Goal: Task Accomplishment & Management: Use online tool/utility

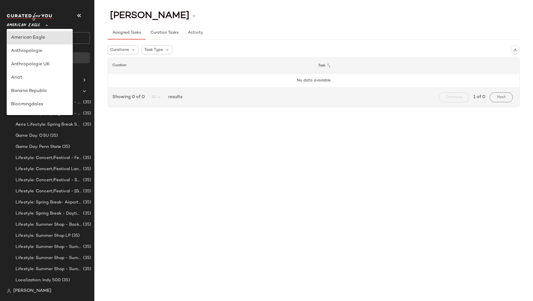
click at [42, 26] on div "American Eagle **" at bounding box center [25, 22] width 36 height 14
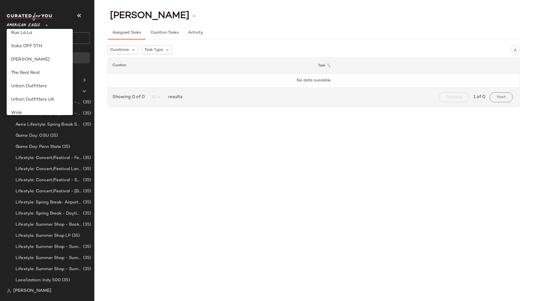
scroll to position [286, 0]
click at [38, 96] on div "Urban Outfitters UK" at bounding box center [39, 97] width 57 height 7
type input "**"
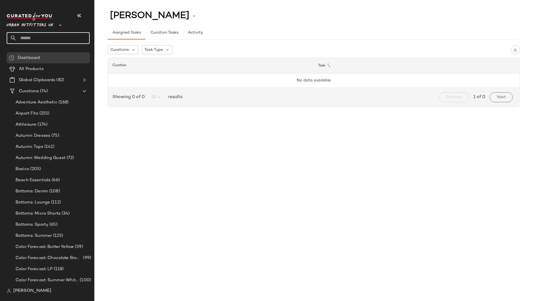
click at [46, 39] on input "text" at bounding box center [53, 38] width 73 height 12
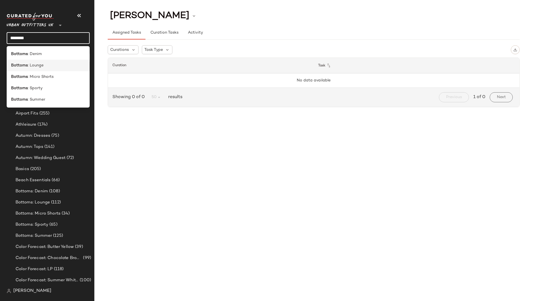
click at [50, 65] on div "Bottoms : Lounge" at bounding box center [48, 65] width 74 height 6
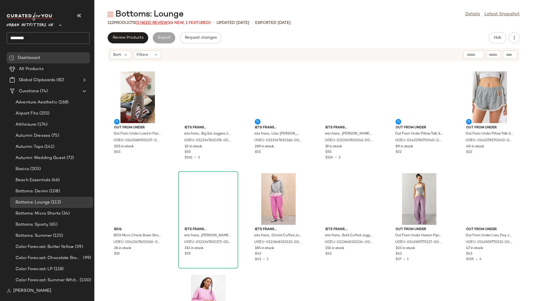
click at [158, 21] on span "(3 Need Review)" at bounding box center [152, 23] width 34 height 4
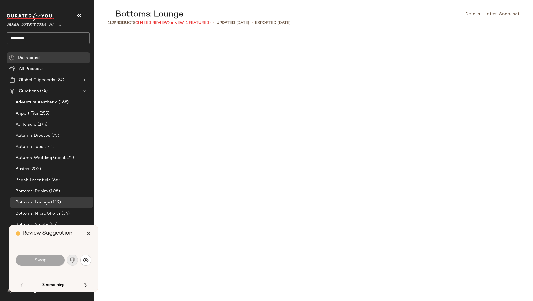
scroll to position [411, 0]
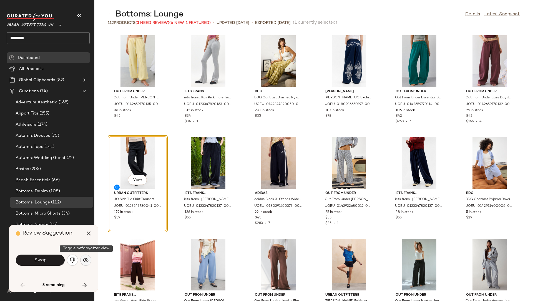
click at [85, 261] on img "button" at bounding box center [86, 260] width 6 height 6
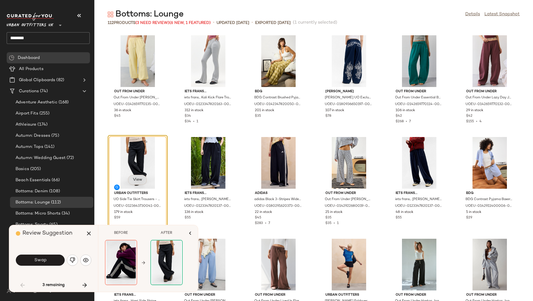
click at [140, 177] on button "View" at bounding box center [137, 180] width 19 height 10
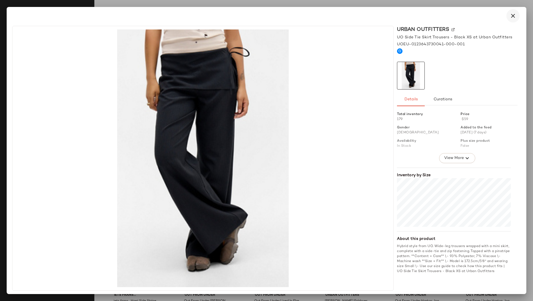
click at [512, 15] on icon "button" at bounding box center [512, 15] width 7 height 7
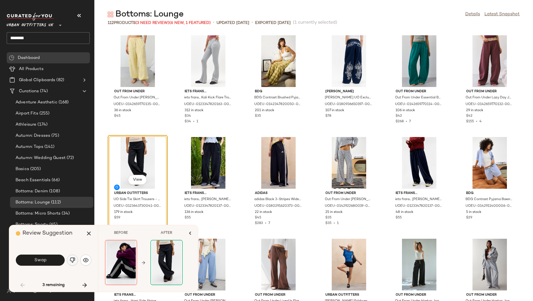
click at [72, 261] on img "button" at bounding box center [73, 260] width 6 height 6
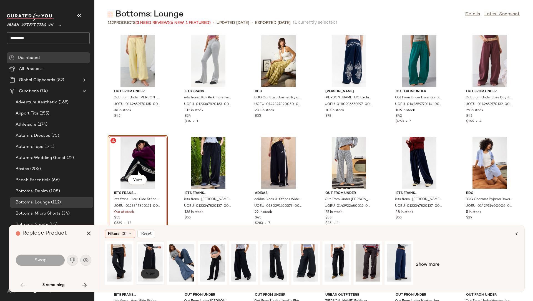
click at [147, 273] on span "View" at bounding box center [149, 273] width 9 height 4
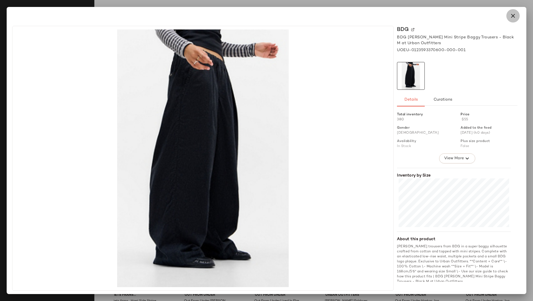
click at [512, 15] on icon "button" at bounding box center [512, 15] width 7 height 7
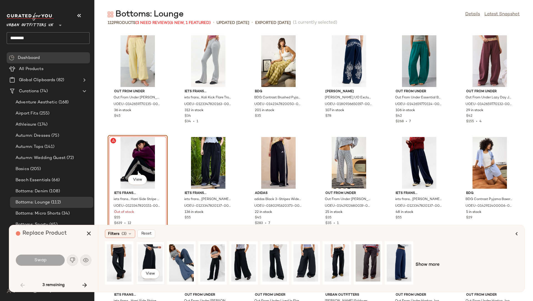
click at [152, 252] on div "View" at bounding box center [150, 262] width 25 height 39
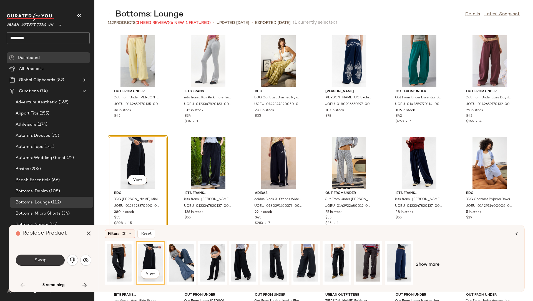
click at [50, 259] on button "Swap" at bounding box center [40, 259] width 49 height 11
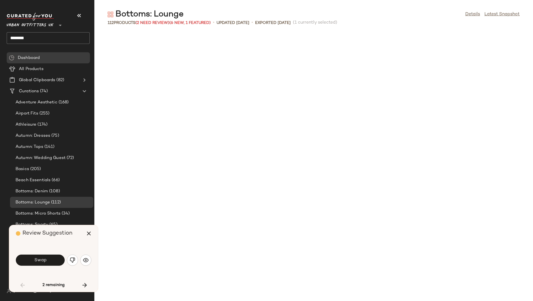
scroll to position [711, 0]
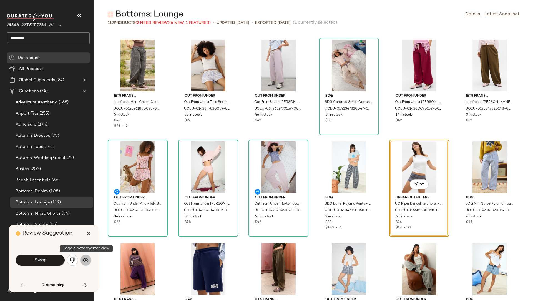
click at [89, 262] on button "button" at bounding box center [85, 259] width 11 height 11
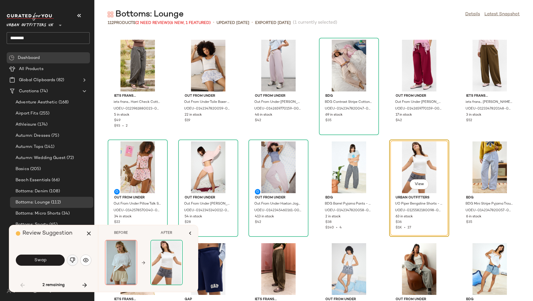
click at [72, 258] on img "button" at bounding box center [73, 260] width 6 height 6
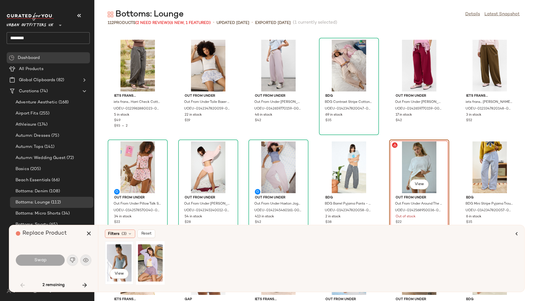
click at [120, 252] on div "View" at bounding box center [119, 262] width 25 height 39
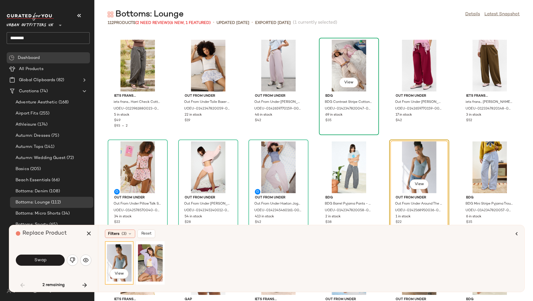
scroll to position [740, 0]
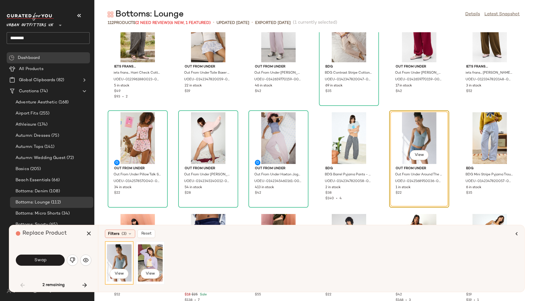
click at [145, 260] on div "View" at bounding box center [150, 262] width 25 height 39
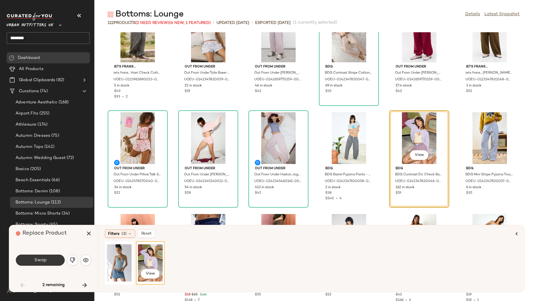
click at [59, 259] on button "Swap" at bounding box center [40, 259] width 49 height 11
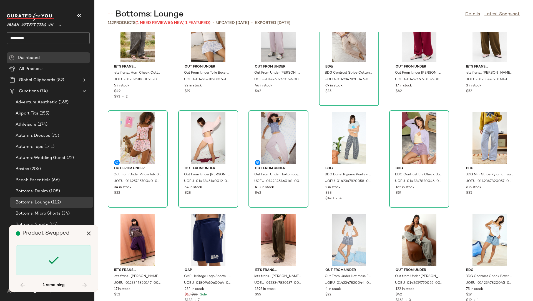
scroll to position [1016, 0]
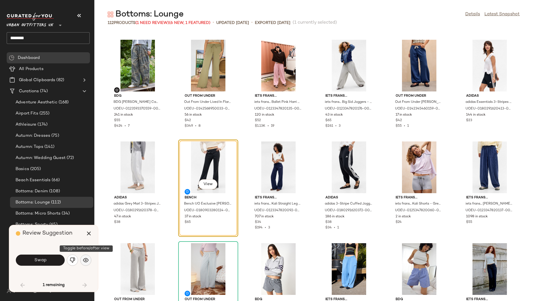
click at [83, 260] on img "button" at bounding box center [86, 260] width 6 height 6
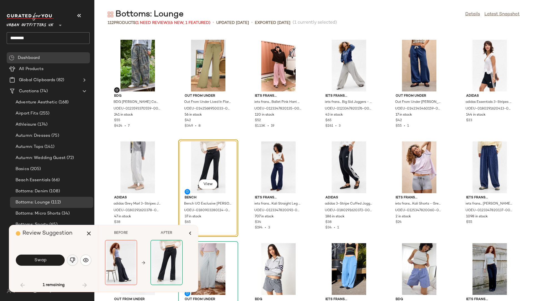
click at [70, 260] on img "button" at bounding box center [73, 260] width 6 height 6
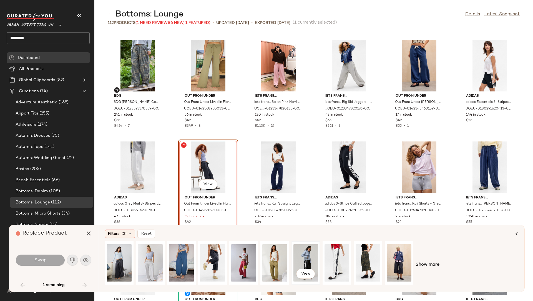
click at [309, 267] on div "View" at bounding box center [305, 262] width 25 height 39
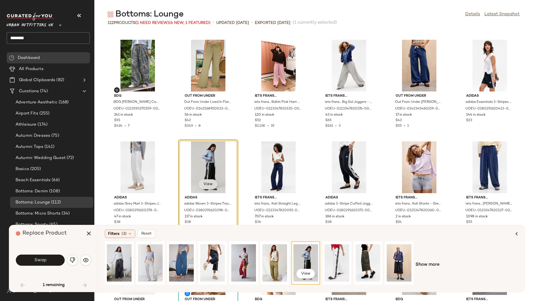
click at [203, 182] on span "View" at bounding box center [207, 184] width 9 height 4
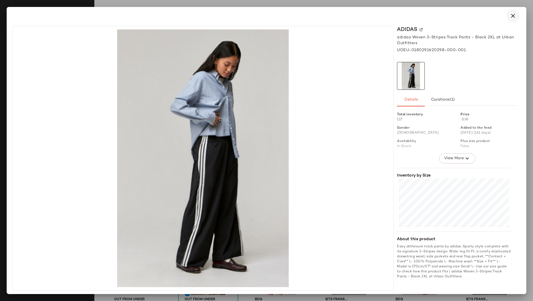
click at [516, 14] on icon "button" at bounding box center [512, 15] width 7 height 7
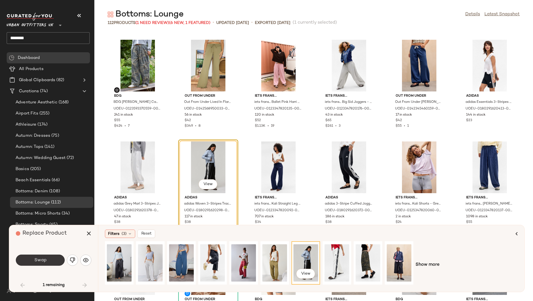
click at [49, 260] on button "Swap" at bounding box center [40, 259] width 49 height 11
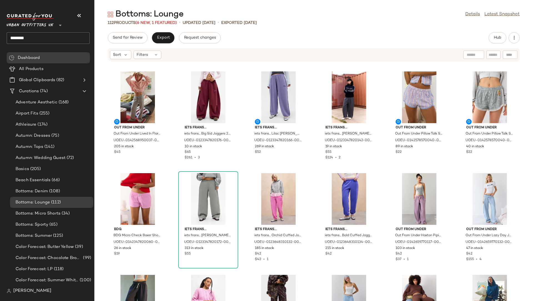
click at [73, 39] on input "*******" at bounding box center [48, 38] width 83 height 12
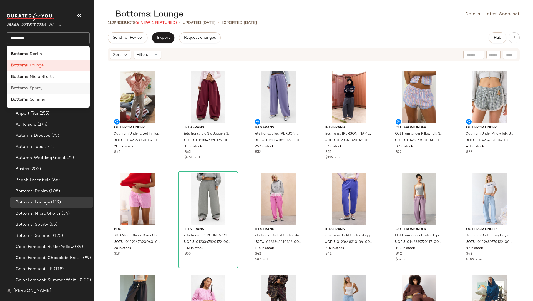
click at [50, 83] on div "Bottoms : Sporty" at bounding box center [48, 87] width 83 height 11
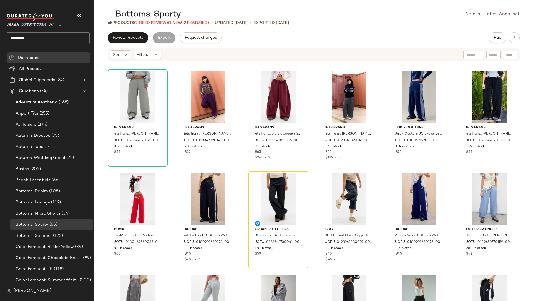
click at [150, 21] on span "(2 Need Review)" at bounding box center [151, 23] width 34 height 4
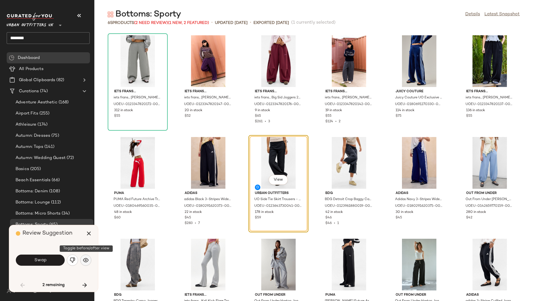
click at [85, 257] on img "button" at bounding box center [86, 260] width 6 height 6
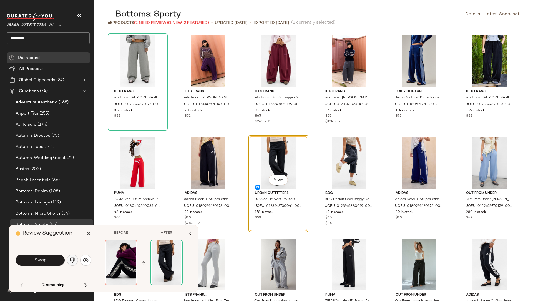
click at [74, 258] on img "button" at bounding box center [73, 260] width 6 height 6
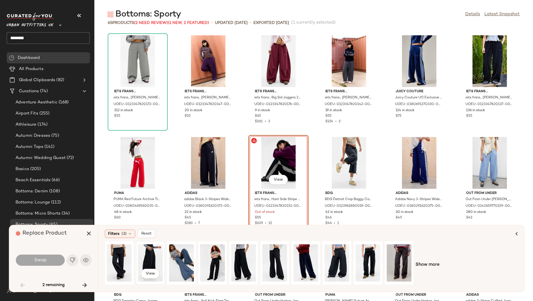
click at [151, 256] on div "View" at bounding box center [150, 262] width 25 height 39
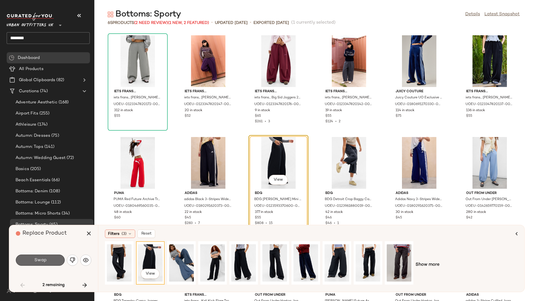
click at [61, 258] on button "Swap" at bounding box center [40, 259] width 49 height 11
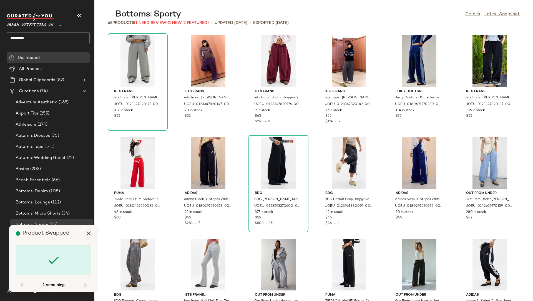
scroll to position [850, 0]
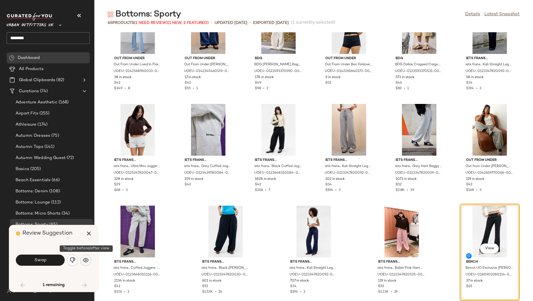
click at [84, 258] on img "button" at bounding box center [86, 260] width 6 height 6
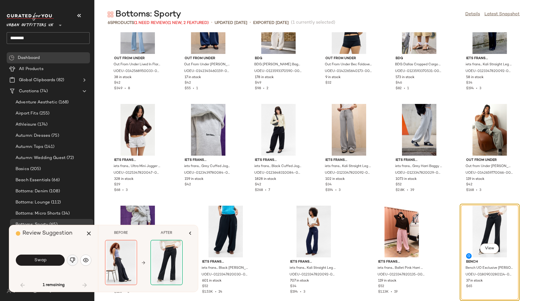
click at [71, 259] on img "button" at bounding box center [73, 260] width 6 height 6
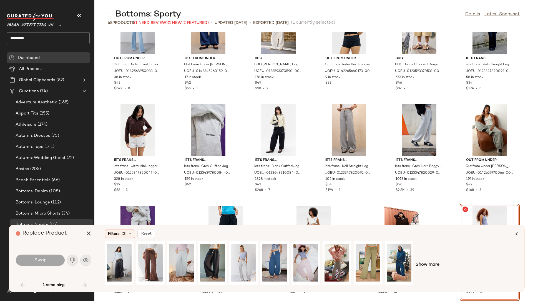
click at [435, 264] on span "Show more" at bounding box center [427, 264] width 24 height 7
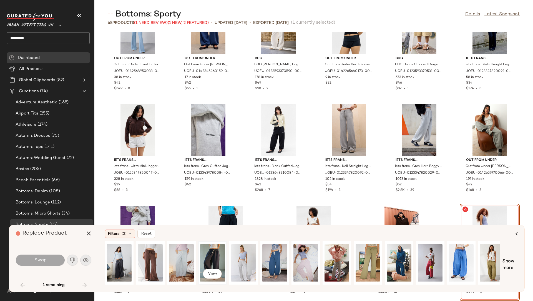
click at [212, 255] on div "View" at bounding box center [212, 262] width 25 height 39
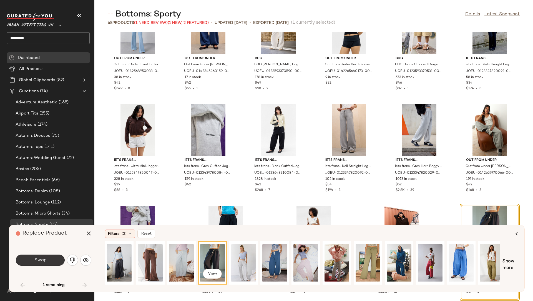
click at [47, 261] on button "Swap" at bounding box center [40, 259] width 49 height 11
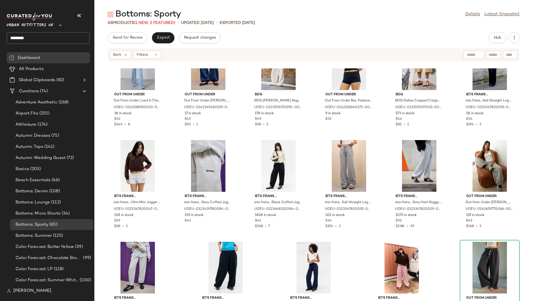
click at [58, 37] on input "*******" at bounding box center [48, 38] width 83 height 12
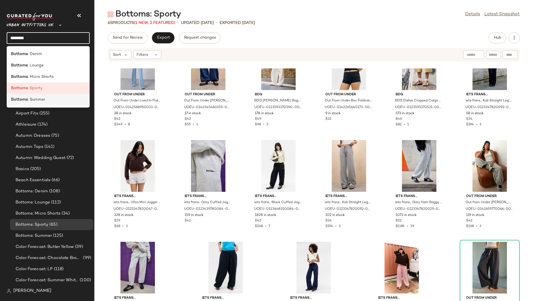
click at [51, 96] on div "Bottoms : Summer" at bounding box center [48, 99] width 83 height 11
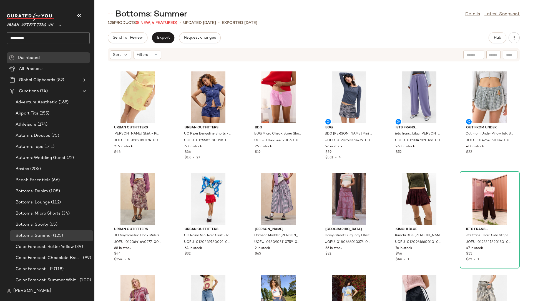
click at [70, 40] on input "*******" at bounding box center [48, 38] width 83 height 12
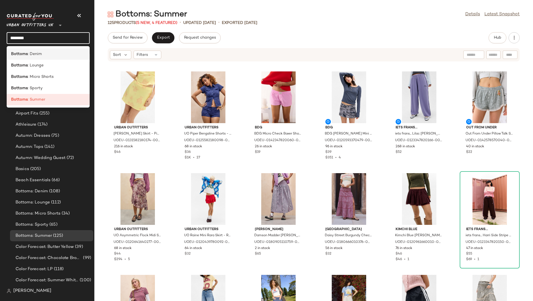
click at [45, 55] on div "Bottoms : Denim" at bounding box center [48, 54] width 74 height 6
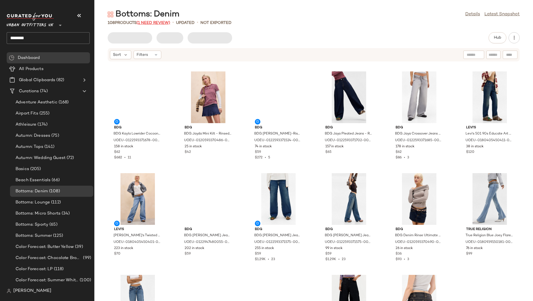
click at [150, 23] on span "(1 Need Review)" at bounding box center [154, 23] width 34 height 4
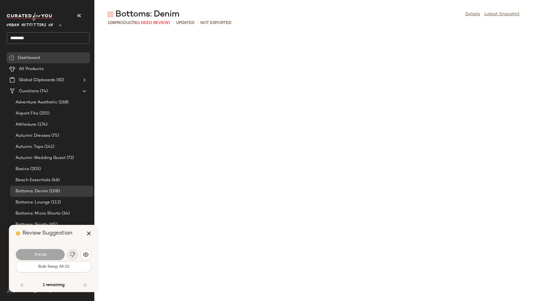
scroll to position [1422, 0]
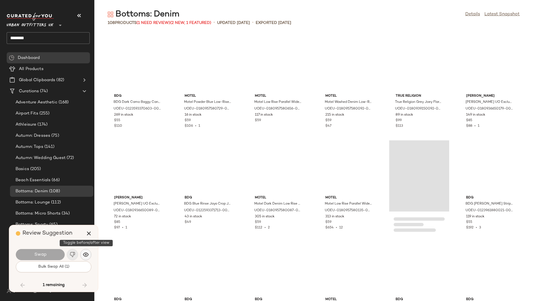
click at [85, 254] on img "button" at bounding box center [86, 254] width 6 height 6
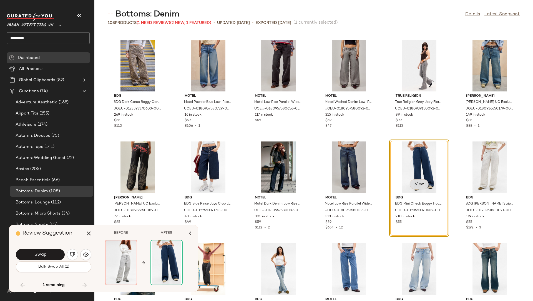
click at [414, 182] on span "View" at bounding box center [418, 184] width 9 height 4
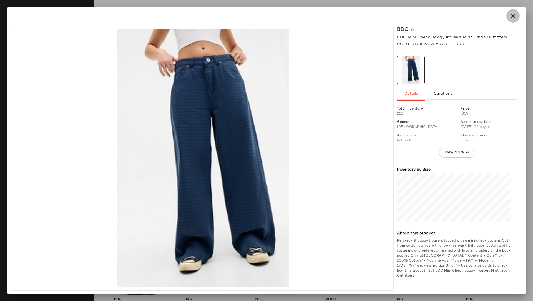
click at [513, 17] on icon "button" at bounding box center [512, 15] width 7 height 7
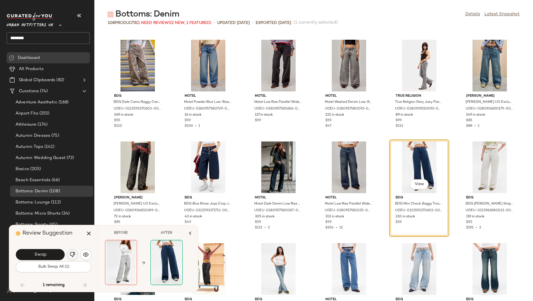
click at [72, 254] on img "button" at bounding box center [73, 254] width 6 height 6
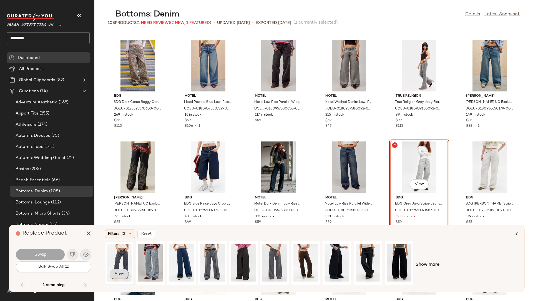
click at [122, 272] on span "View" at bounding box center [118, 273] width 9 height 4
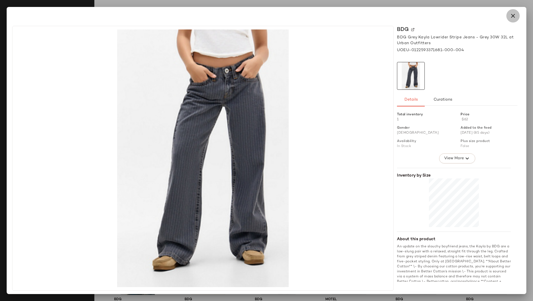
click at [512, 19] on icon "button" at bounding box center [512, 15] width 7 height 7
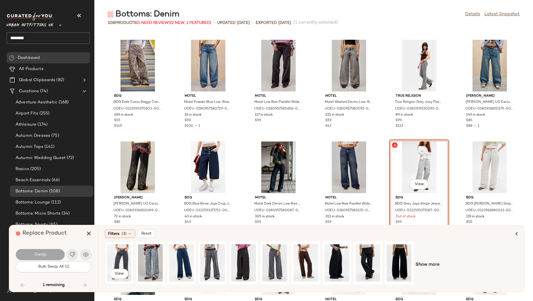
click at [116, 257] on div "View" at bounding box center [119, 262] width 25 height 39
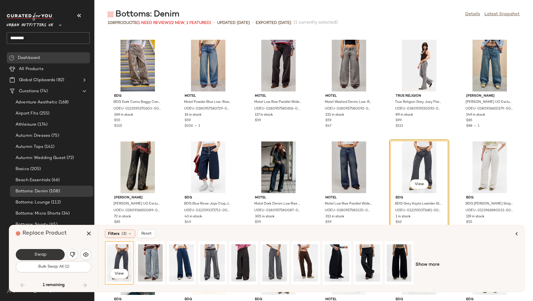
click at [52, 252] on button "Swap" at bounding box center [40, 254] width 49 height 11
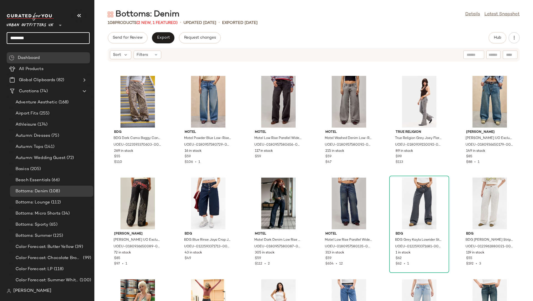
click at [23, 36] on input "*******" at bounding box center [48, 38] width 83 height 12
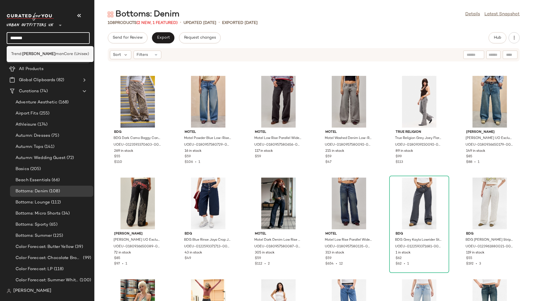
click at [55, 52] on span "manCore (Unisex)" at bounding box center [72, 54] width 34 height 6
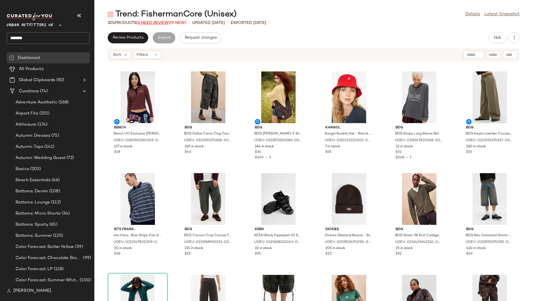
click at [147, 21] on span "(3 Need Review)" at bounding box center [153, 23] width 34 height 4
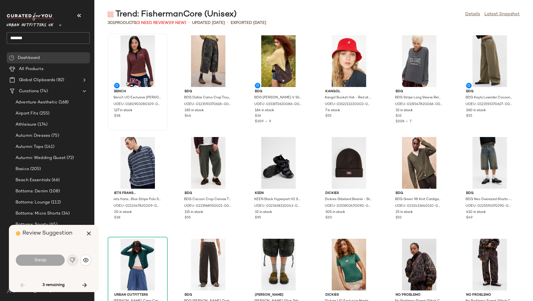
scroll to position [711, 0]
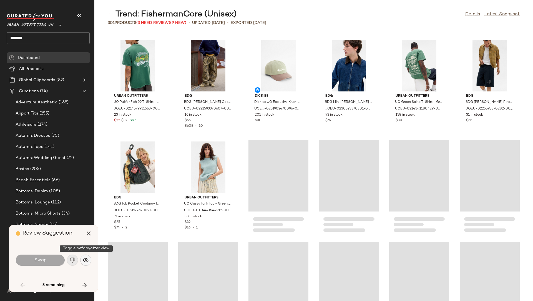
click at [85, 261] on img "button" at bounding box center [86, 260] width 6 height 6
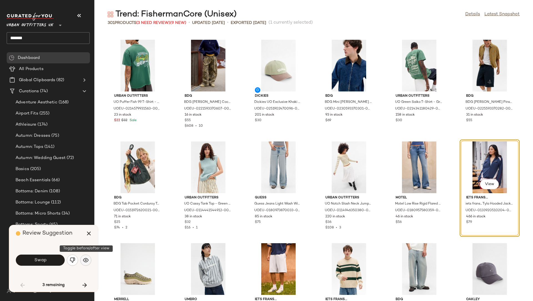
click at [85, 261] on img "button" at bounding box center [86, 260] width 6 height 6
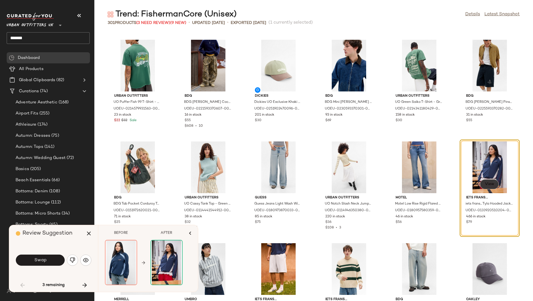
click at [486, 180] on button "View" at bounding box center [489, 184] width 19 height 10
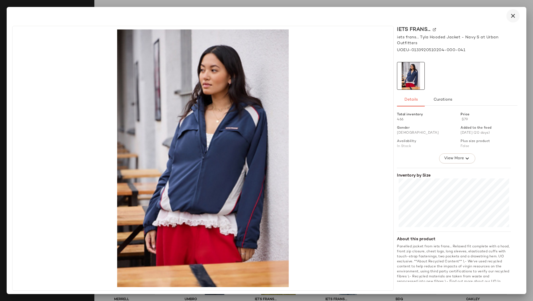
click at [514, 16] on icon "button" at bounding box center [512, 15] width 7 height 7
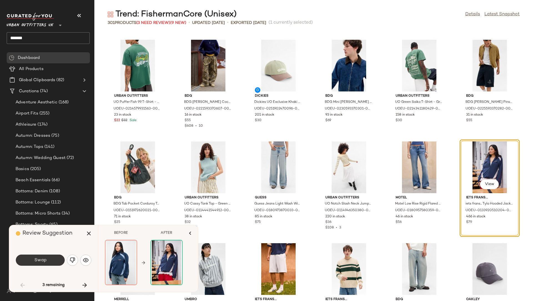
click at [55, 258] on button "Swap" at bounding box center [40, 259] width 49 height 11
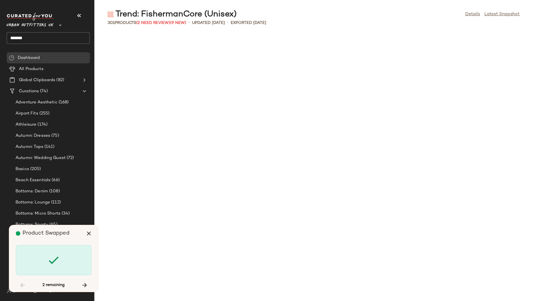
scroll to position [1422, 0]
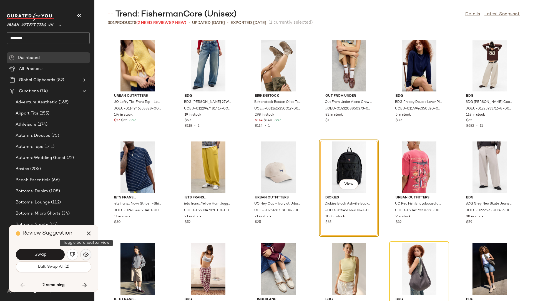
click at [88, 254] on img "button" at bounding box center [86, 254] width 6 height 6
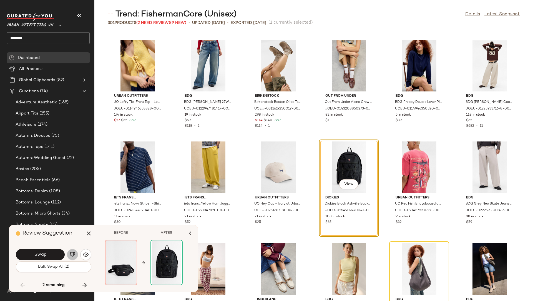
click at [75, 254] on img "button" at bounding box center [73, 254] width 6 height 6
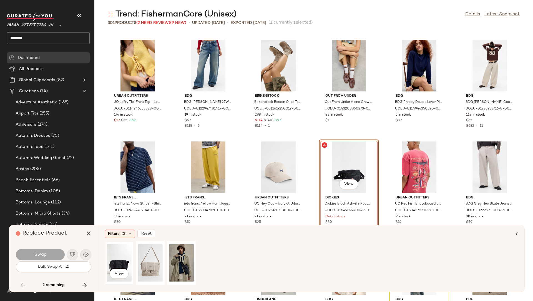
click at [123, 256] on div "View" at bounding box center [119, 262] width 25 height 39
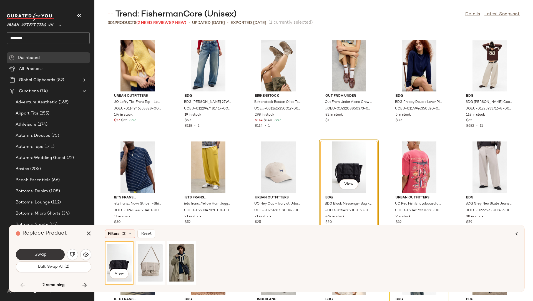
click at [52, 254] on button "Swap" at bounding box center [40, 254] width 49 height 11
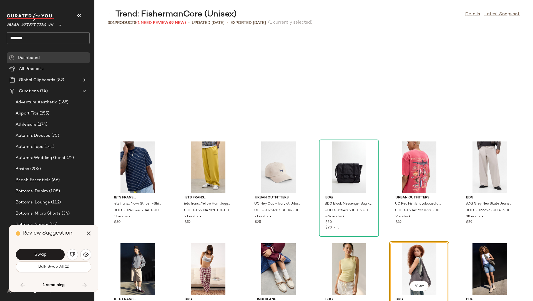
scroll to position [1523, 0]
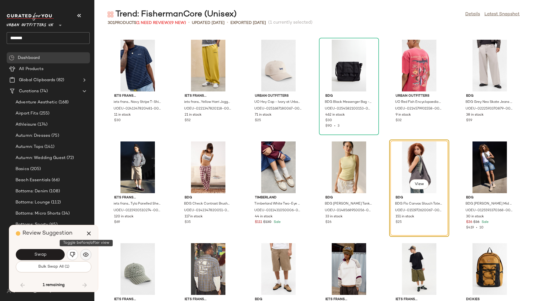
click at [86, 258] on button "button" at bounding box center [85, 254] width 11 height 11
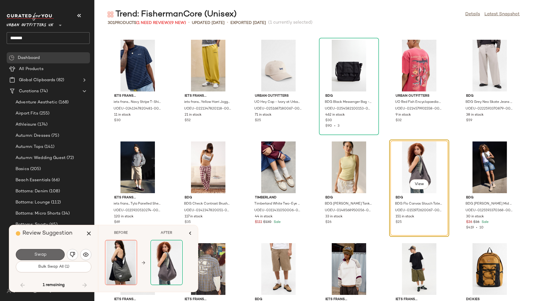
click at [54, 253] on button "Swap" at bounding box center [40, 254] width 49 height 11
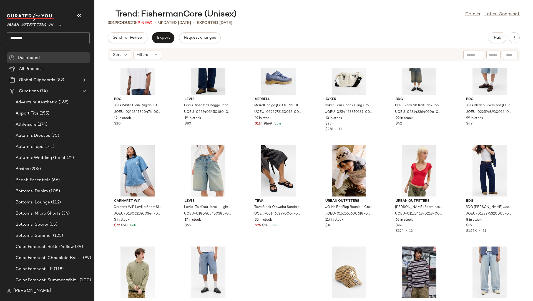
scroll to position [2171, 0]
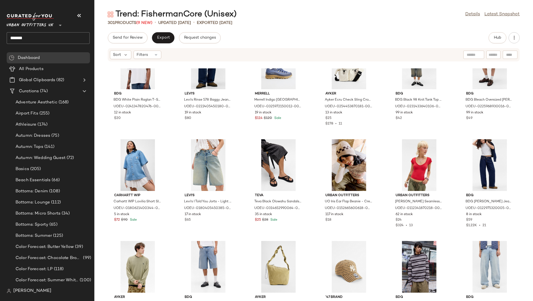
click at [13, 39] on input "******" at bounding box center [48, 38] width 83 height 12
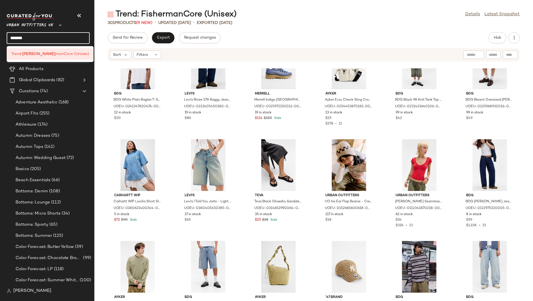
click at [13, 39] on input "******" at bounding box center [48, 38] width 83 height 12
click at [22, 52] on span "Trend:" at bounding box center [16, 54] width 11 height 6
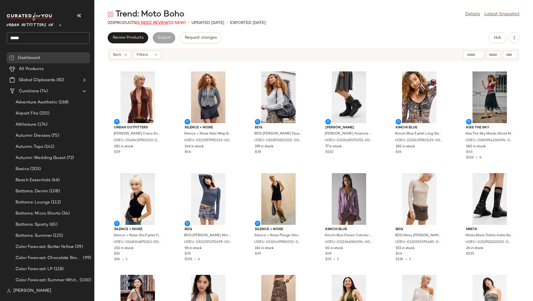
click at [149, 22] on span "(3 Need Review)" at bounding box center [153, 23] width 34 height 4
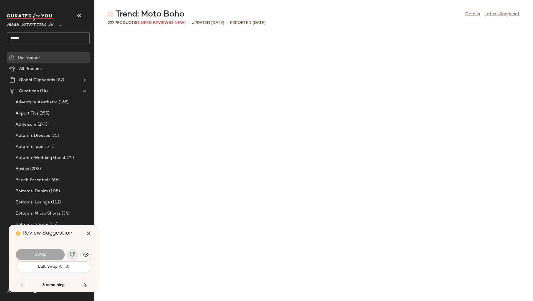
scroll to position [2437, 0]
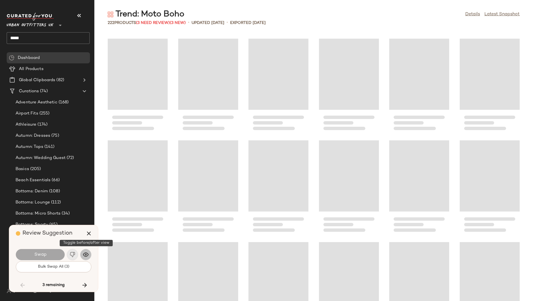
click at [83, 253] on img "button" at bounding box center [86, 254] width 6 height 6
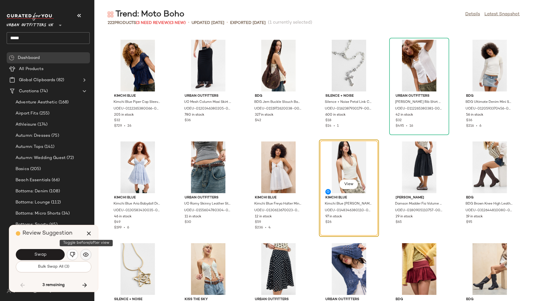
click at [83, 253] on img "button" at bounding box center [86, 254] width 6 height 6
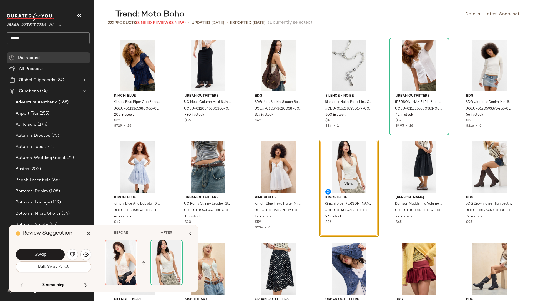
click at [344, 185] on span "View" at bounding box center [348, 184] width 9 height 4
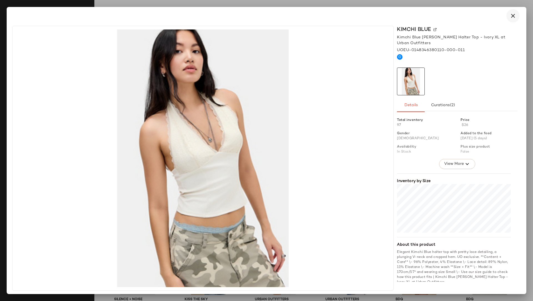
click at [514, 16] on icon "button" at bounding box center [512, 15] width 7 height 7
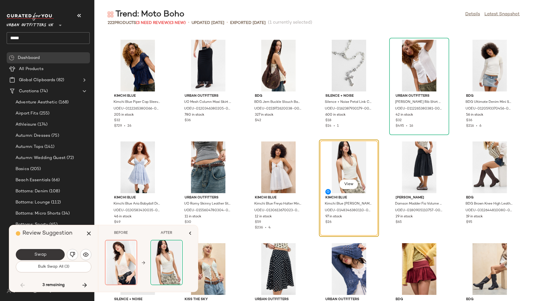
click at [52, 251] on button "Swap" at bounding box center [40, 254] width 49 height 11
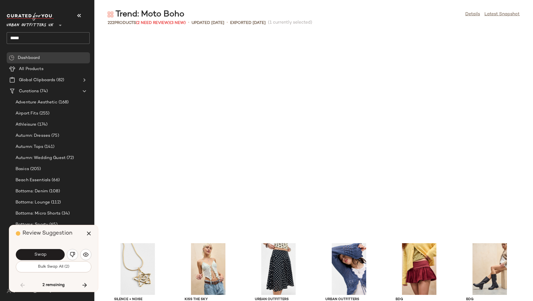
scroll to position [2640, 0]
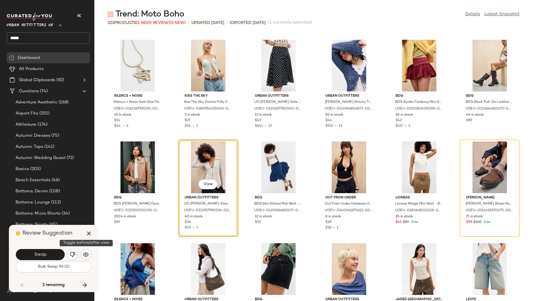
click at [86, 256] on img "button" at bounding box center [86, 254] width 6 height 6
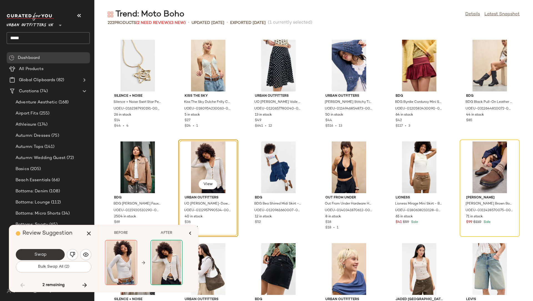
click at [56, 254] on button "Swap" at bounding box center [40, 254] width 49 height 11
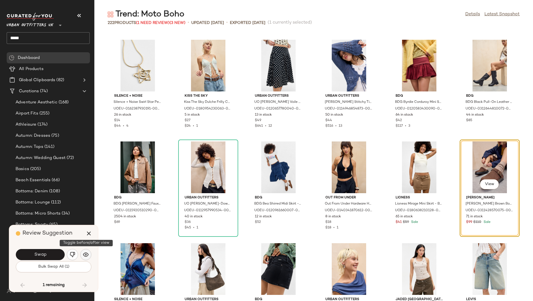
click at [87, 252] on img "button" at bounding box center [86, 254] width 6 height 6
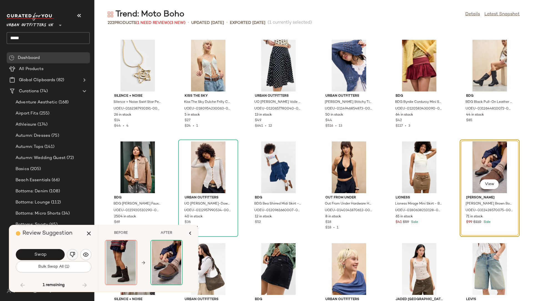
click at [75, 253] on img "button" at bounding box center [73, 254] width 6 height 6
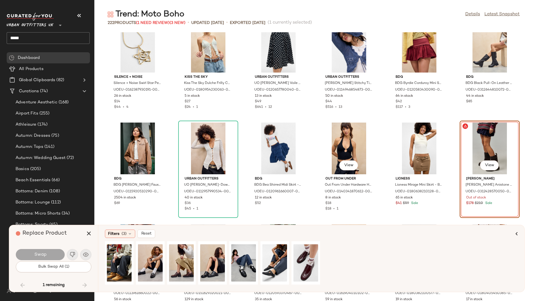
scroll to position [2660, 0]
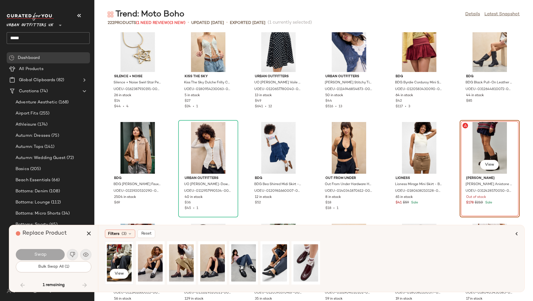
click at [127, 276] on div "View" at bounding box center [119, 273] width 19 height 11
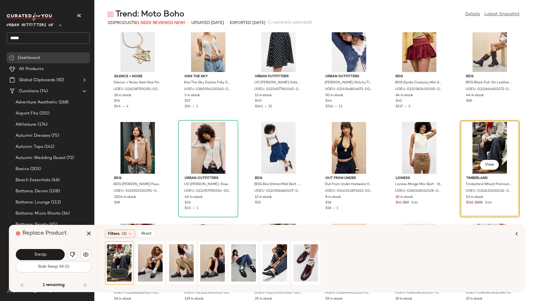
click at [118, 273] on span "View" at bounding box center [118, 273] width 9 height 4
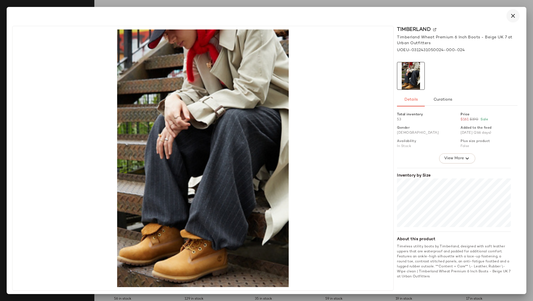
click at [514, 17] on icon "button" at bounding box center [512, 15] width 7 height 7
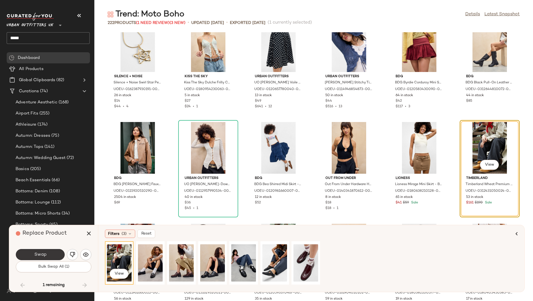
click at [57, 252] on button "Swap" at bounding box center [40, 254] width 49 height 11
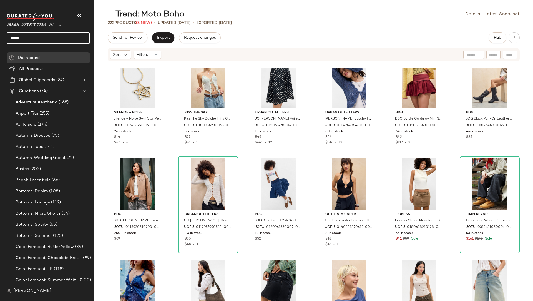
drag, startPoint x: 40, startPoint y: 40, endPoint x: 0, endPoint y: 39, distance: 39.7
click at [0, 39] on nav "Urban Outfitters UK ** **** Dashboard All Products Global Clipboards (82) Curat…" at bounding box center [47, 150] width 94 height 301
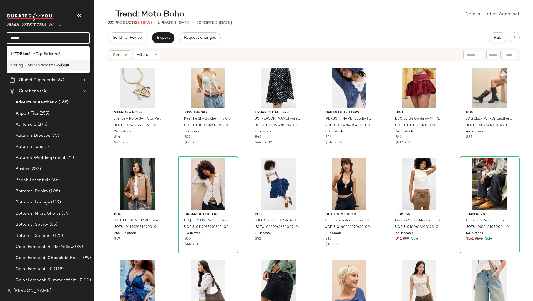
type input "****"
click at [26, 66] on span "Spring Color Forecast: Sky" at bounding box center [36, 65] width 50 height 6
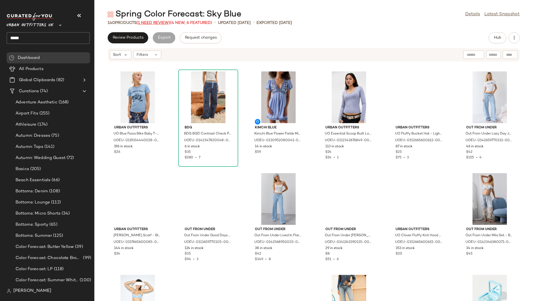
click at [155, 21] on span "(1 Need Review)" at bounding box center [154, 23] width 34 height 4
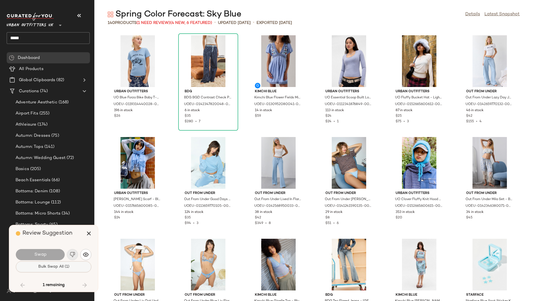
scroll to position [1828, 0]
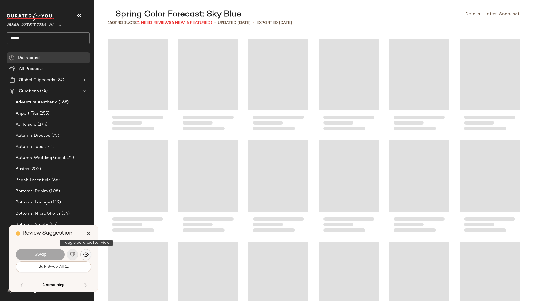
click at [86, 254] on img "button" at bounding box center [86, 254] width 6 height 6
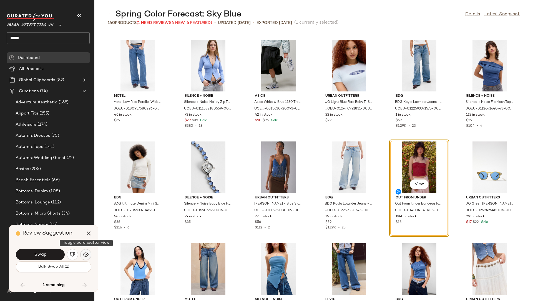
click at [86, 254] on img "button" at bounding box center [86, 254] width 6 height 6
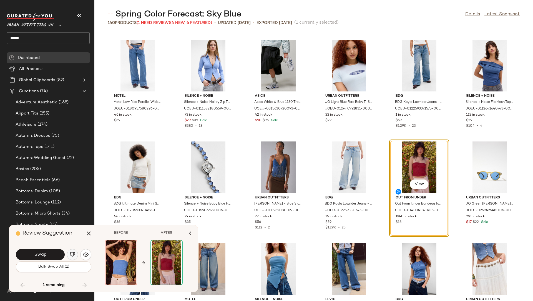
click at [74, 254] on img "button" at bounding box center [73, 254] width 6 height 6
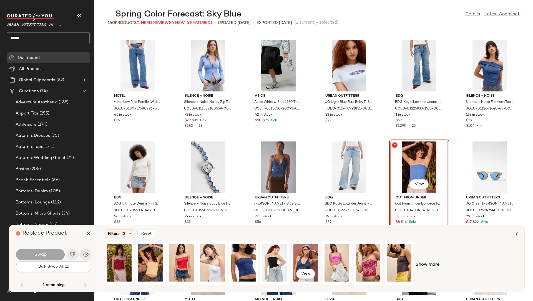
click at [309, 255] on div "View" at bounding box center [305, 262] width 25 height 39
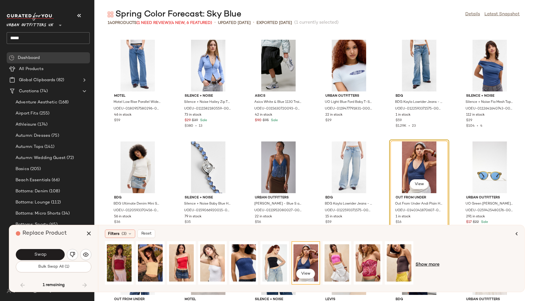
click at [427, 265] on span "Show more" at bounding box center [427, 264] width 24 height 7
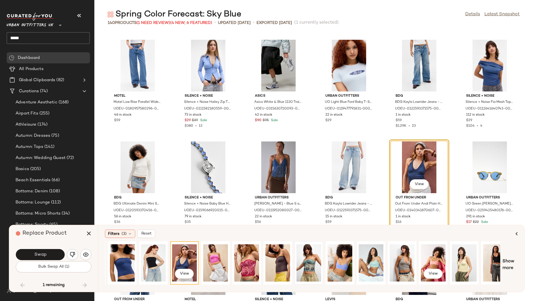
scroll to position [0, 124]
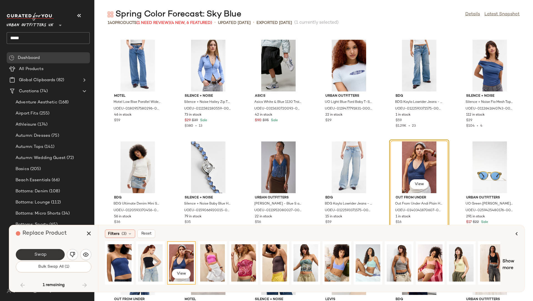
click at [32, 256] on button "Swap" at bounding box center [40, 254] width 49 height 11
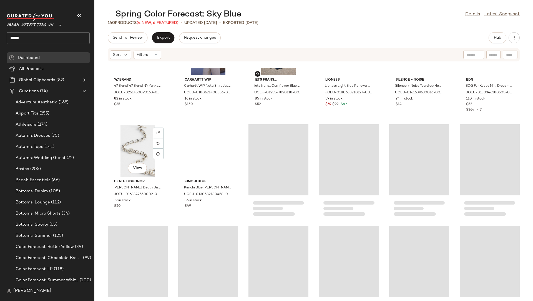
scroll to position [749, 0]
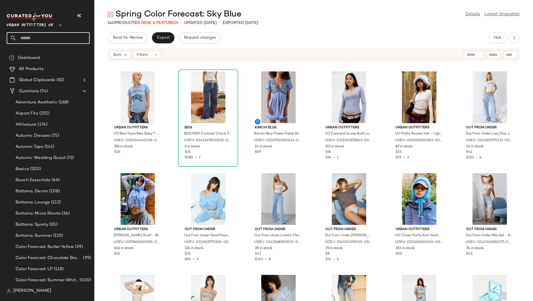
click at [29, 38] on input "text" at bounding box center [53, 38] width 73 height 12
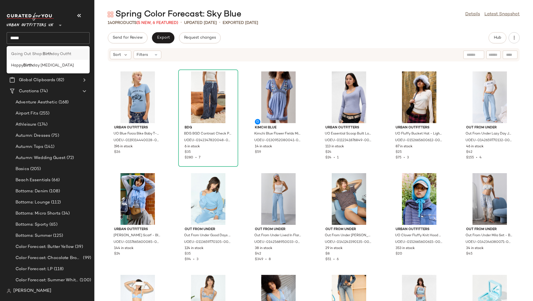
click at [47, 52] on b "Birth" at bounding box center [47, 54] width 9 height 6
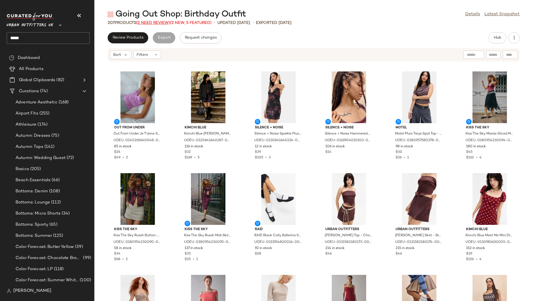
click at [150, 21] on span "(2 Need Review)" at bounding box center [153, 23] width 34 height 4
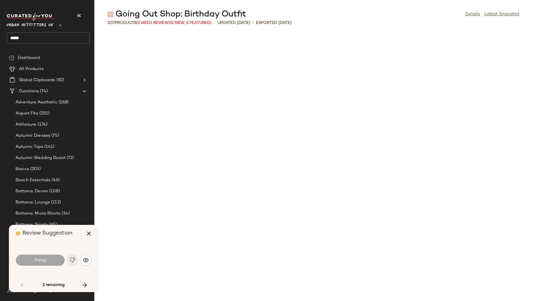
scroll to position [508, 0]
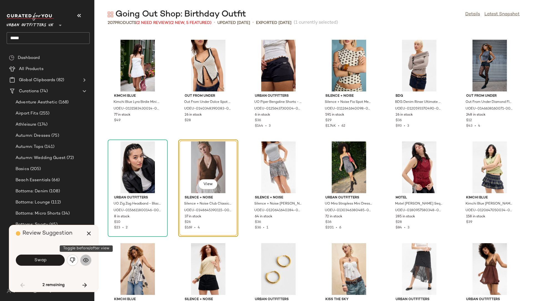
click at [87, 256] on button "button" at bounding box center [85, 259] width 11 height 11
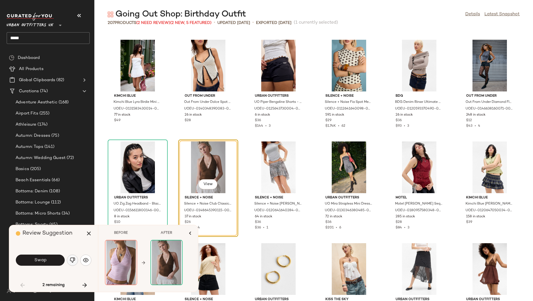
click at [75, 260] on img "button" at bounding box center [73, 260] width 6 height 6
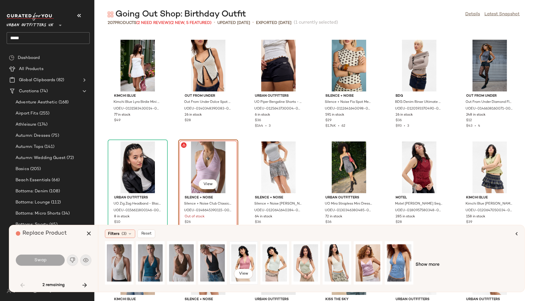
click at [244, 261] on div "View" at bounding box center [243, 262] width 25 height 39
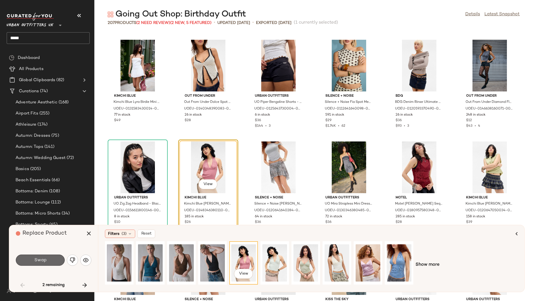
click at [53, 257] on button "Swap" at bounding box center [40, 259] width 49 height 11
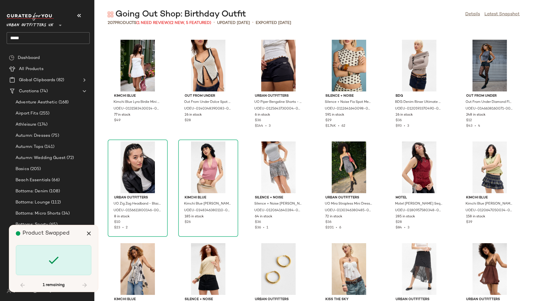
scroll to position [1320, 0]
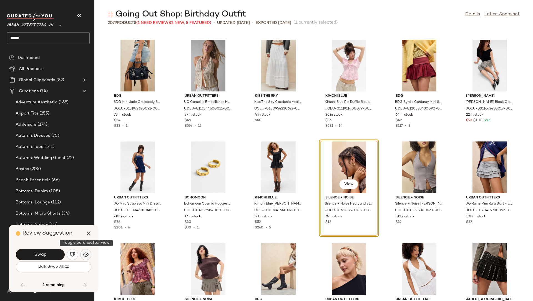
click at [84, 255] on img "button" at bounding box center [86, 254] width 6 height 6
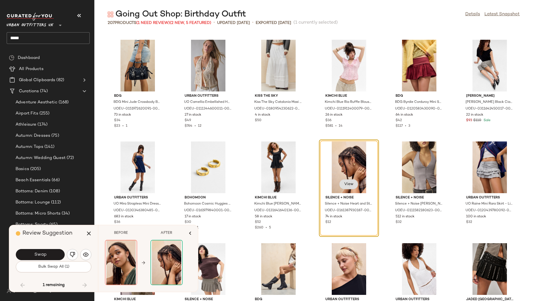
click at [345, 184] on span "View" at bounding box center [348, 184] width 9 height 4
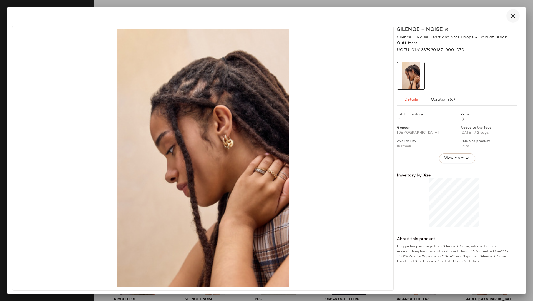
click at [511, 19] on button "button" at bounding box center [512, 15] width 13 height 13
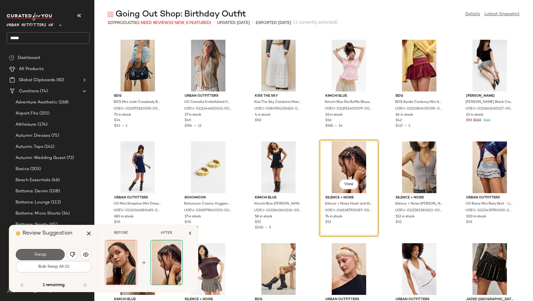
click at [47, 251] on button "Swap" at bounding box center [40, 254] width 49 height 11
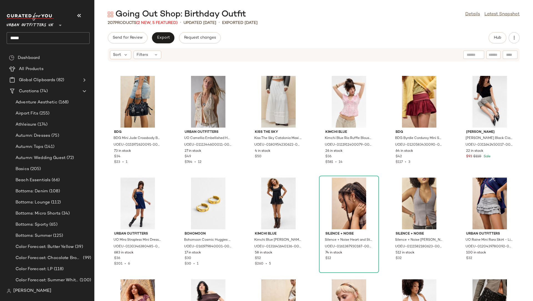
click at [16, 37] on input "*****" at bounding box center [48, 38] width 83 height 12
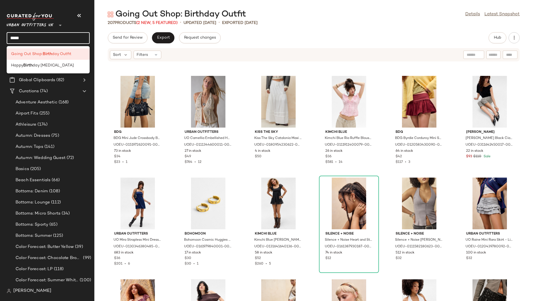
click at [16, 37] on input "*****" at bounding box center [48, 38] width 83 height 12
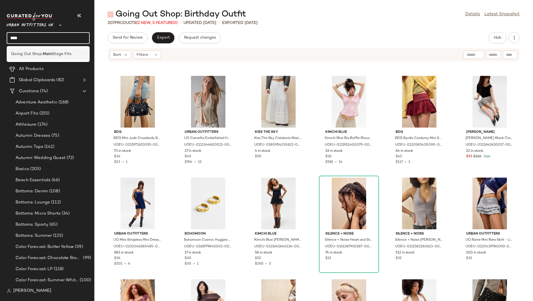
click at [50, 54] on b "Main" at bounding box center [47, 54] width 9 height 6
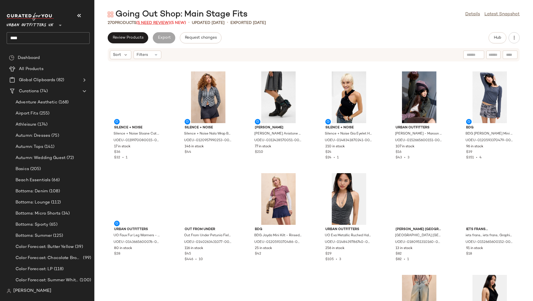
click at [147, 23] on span "(5 Need Review)" at bounding box center [153, 23] width 34 height 4
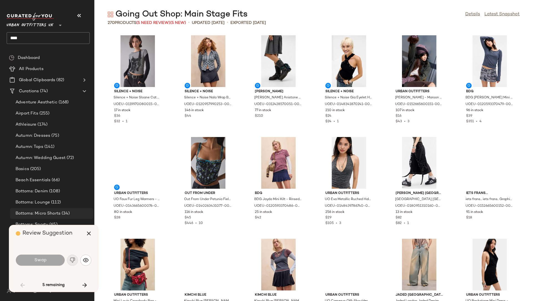
scroll to position [812, 0]
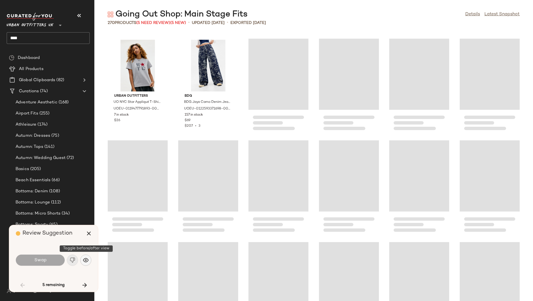
click at [86, 259] on img "button" at bounding box center [86, 260] width 6 height 6
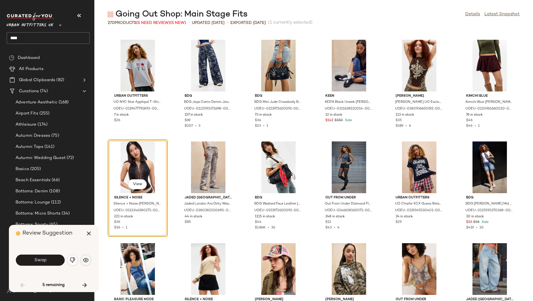
click at [85, 261] on img "button" at bounding box center [86, 260] width 6 height 6
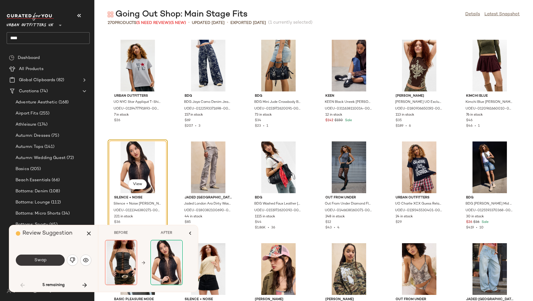
click at [49, 259] on button "Swap" at bounding box center [40, 259] width 49 height 11
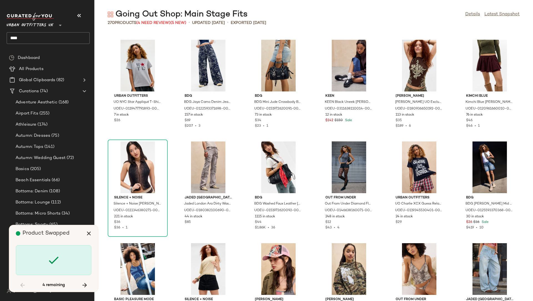
scroll to position [1219, 0]
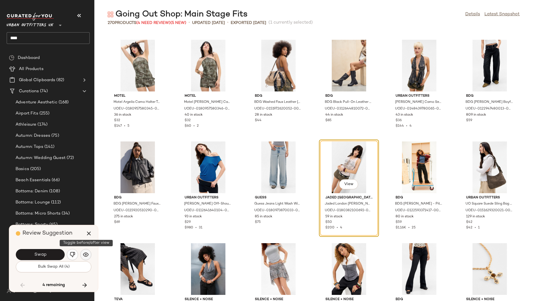
click at [86, 256] on img "button" at bounding box center [86, 254] width 6 height 6
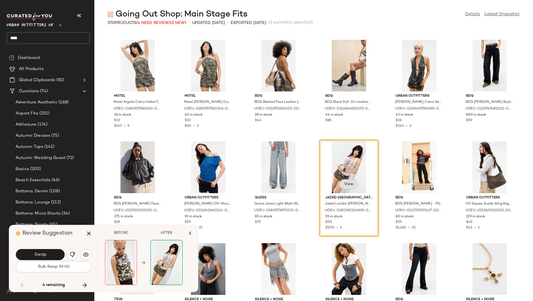
click at [347, 180] on button "View" at bounding box center [348, 184] width 19 height 10
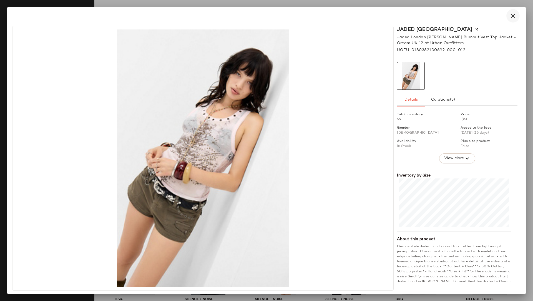
click at [509, 13] on icon "button" at bounding box center [512, 15] width 7 height 7
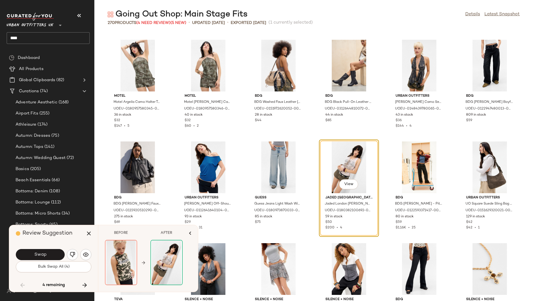
click at [54, 260] on div "Swap" at bounding box center [53, 254] width 75 height 13
click at [54, 256] on button "Swap" at bounding box center [40, 254] width 49 height 11
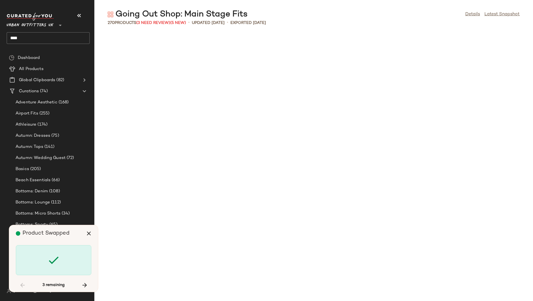
scroll to position [2336, 0]
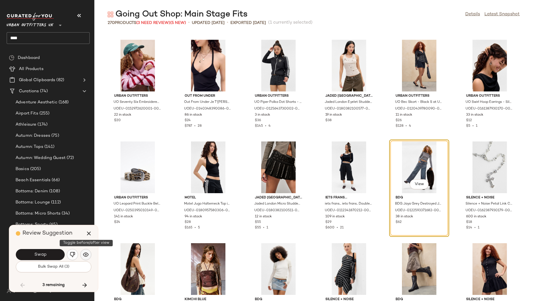
click at [87, 255] on img "button" at bounding box center [86, 254] width 6 height 6
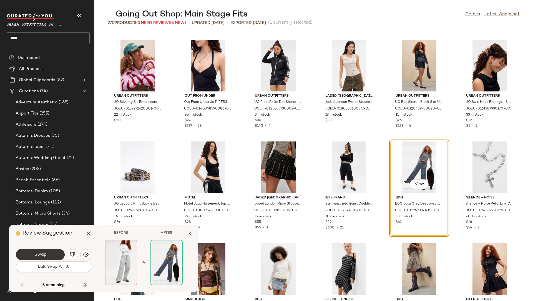
click at [33, 253] on button "Swap" at bounding box center [40, 254] width 49 height 11
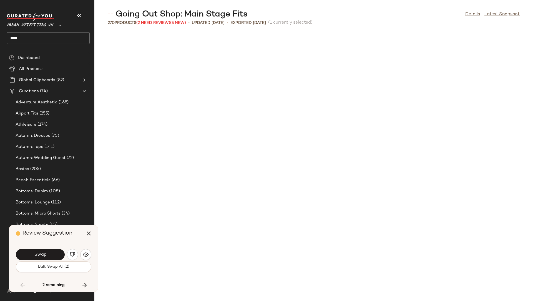
scroll to position [2640, 0]
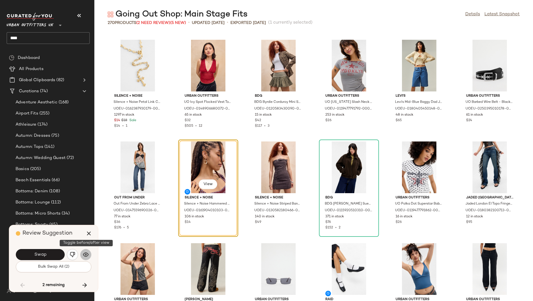
click at [82, 258] on button "button" at bounding box center [85, 254] width 11 height 11
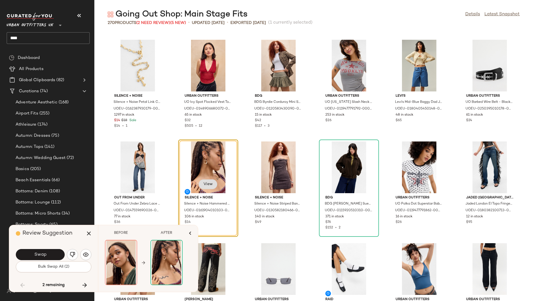
click at [209, 186] on span "View" at bounding box center [207, 184] width 9 height 4
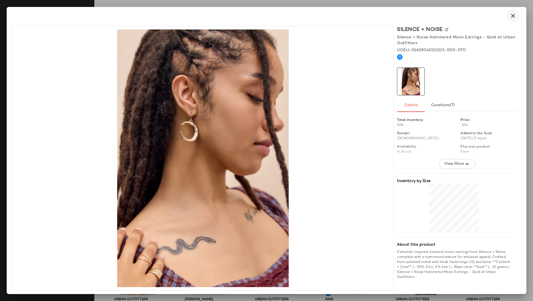
click at [514, 18] on icon "button" at bounding box center [512, 15] width 7 height 7
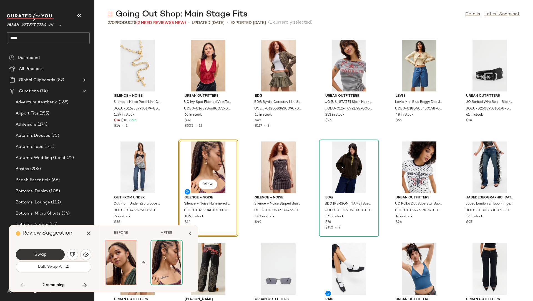
click at [41, 252] on span "Swap" at bounding box center [40, 254] width 12 height 5
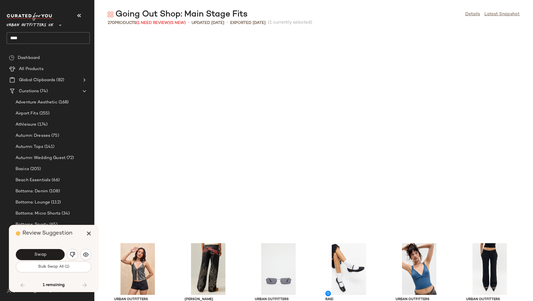
scroll to position [2844, 0]
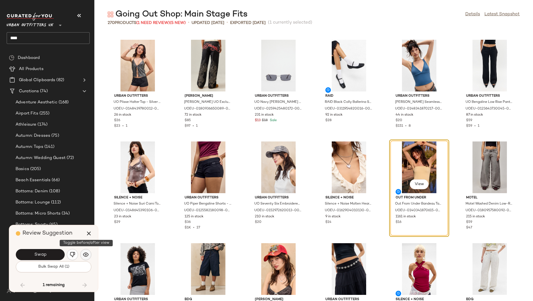
click at [84, 254] on img "button" at bounding box center [86, 254] width 6 height 6
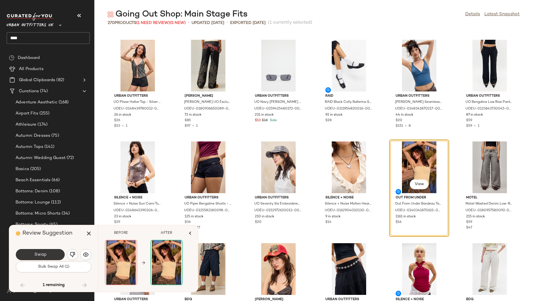
click at [47, 255] on button "Swap" at bounding box center [40, 254] width 49 height 11
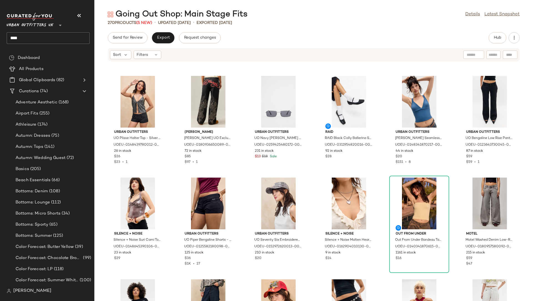
click at [13, 36] on input "****" at bounding box center [48, 38] width 83 height 12
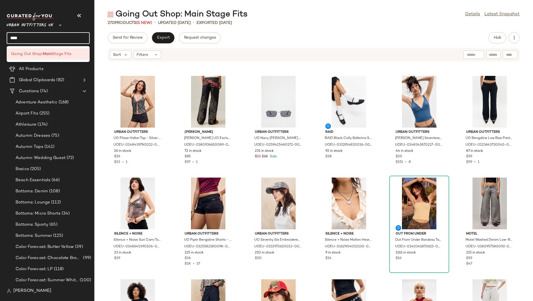
click at [13, 36] on input "****" at bounding box center [48, 38] width 83 height 12
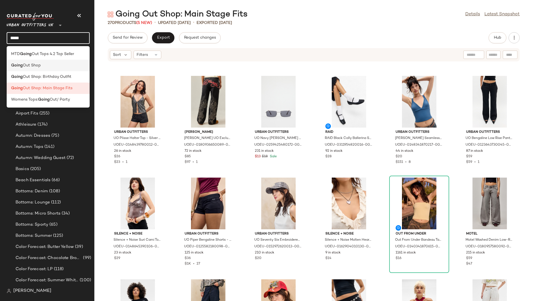
click at [44, 64] on div "Going Out Shop" at bounding box center [48, 65] width 74 height 6
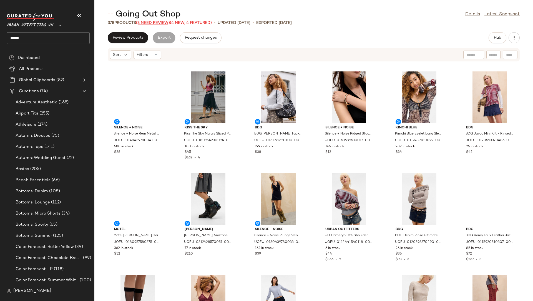
click at [155, 21] on span "(3 Need Review)" at bounding box center [153, 23] width 34 height 4
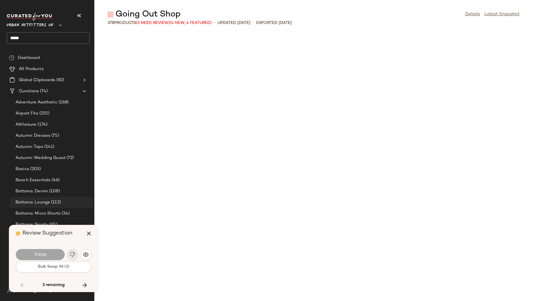
scroll to position [4062, 0]
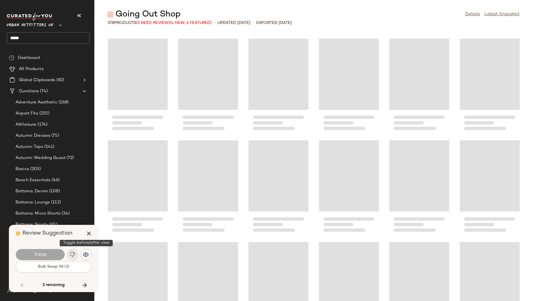
click at [88, 255] on img "button" at bounding box center [86, 254] width 6 height 6
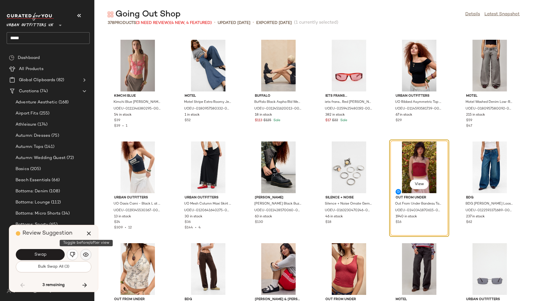
click at [88, 255] on img "button" at bounding box center [86, 254] width 6 height 6
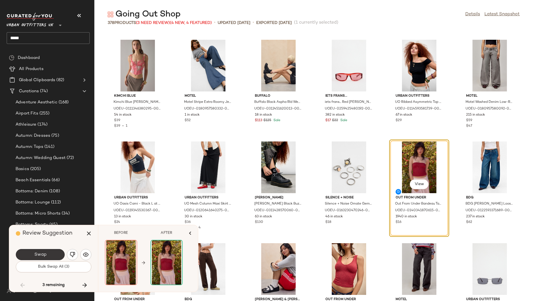
click at [56, 254] on button "Swap" at bounding box center [40, 254] width 49 height 11
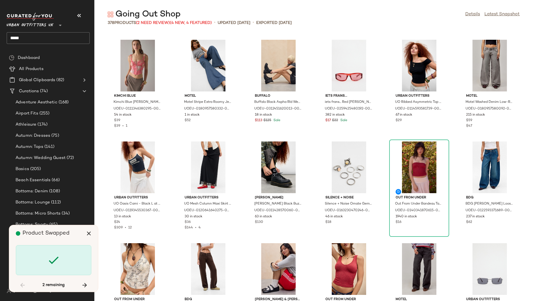
scroll to position [4570, 0]
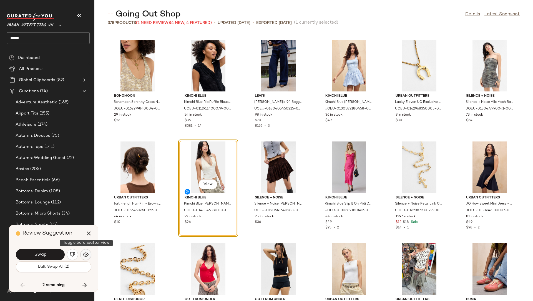
click at [85, 254] on img "button" at bounding box center [86, 254] width 6 height 6
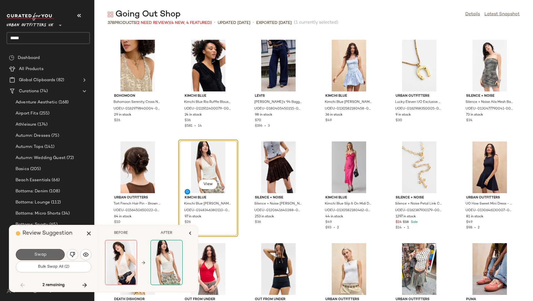
click at [56, 255] on button "Swap" at bounding box center [40, 254] width 49 height 11
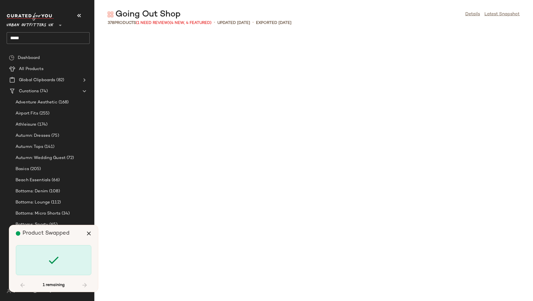
scroll to position [5992, 0]
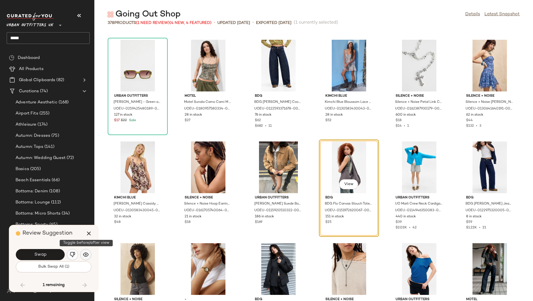
click at [88, 256] on img "button" at bounding box center [86, 254] width 6 height 6
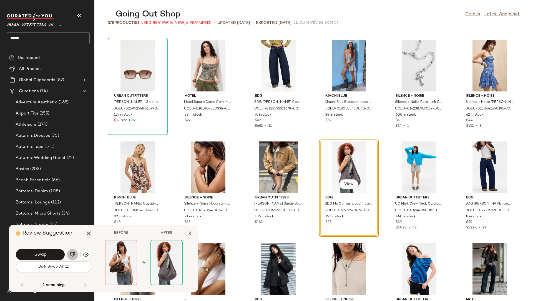
click at [74, 255] on img "button" at bounding box center [73, 254] width 6 height 6
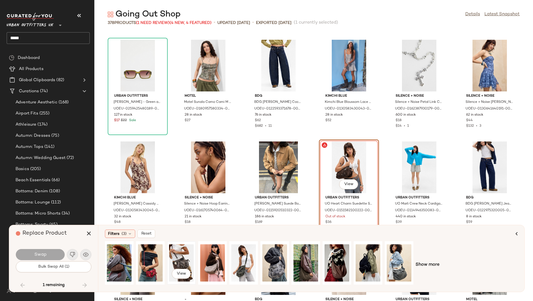
click at [182, 265] on div "View" at bounding box center [181, 262] width 25 height 39
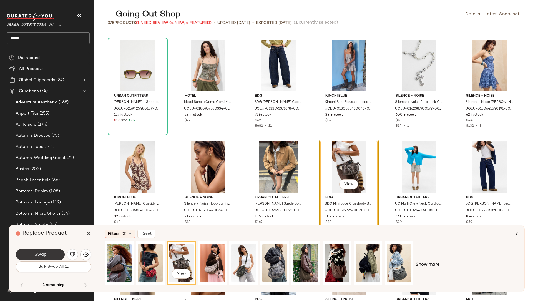
click at [52, 255] on button "Swap" at bounding box center [40, 254] width 49 height 11
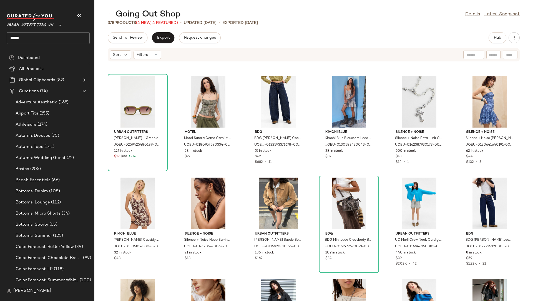
click at [17, 39] on input "*****" at bounding box center [48, 38] width 83 height 12
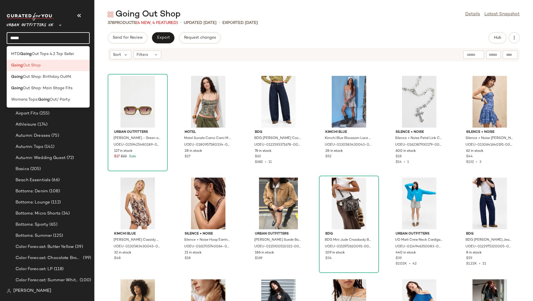
click at [17, 39] on input "*****" at bounding box center [48, 38] width 83 height 12
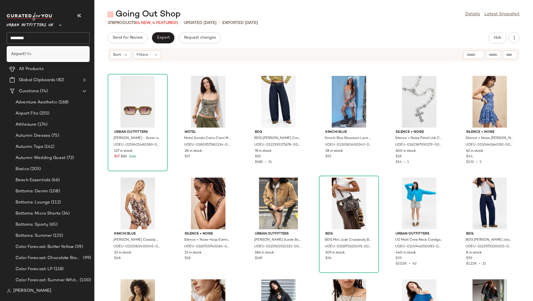
click at [41, 52] on div "Airport Fits" at bounding box center [48, 54] width 74 height 6
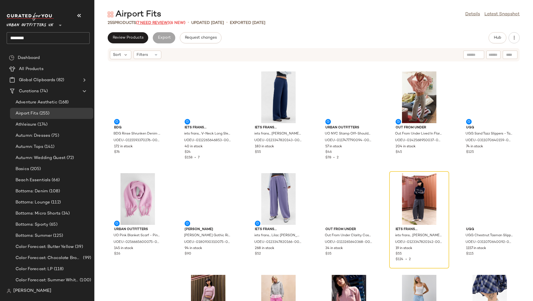
click at [149, 21] on span "(7 Need Review)" at bounding box center [152, 23] width 33 height 4
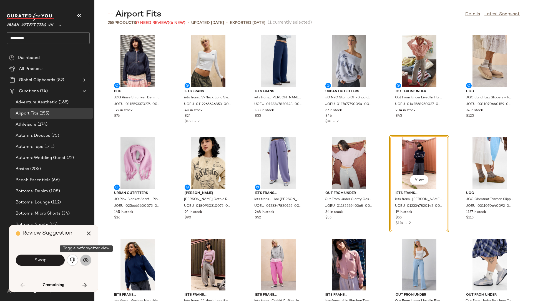
click at [87, 262] on img "button" at bounding box center [86, 260] width 6 height 6
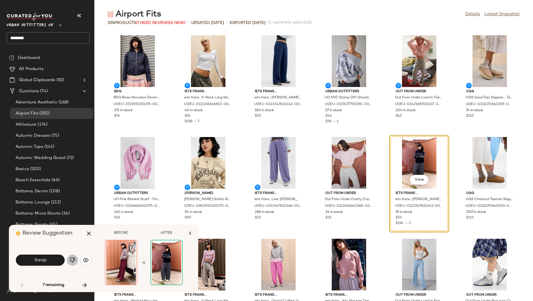
click at [73, 262] on img "button" at bounding box center [73, 260] width 6 height 6
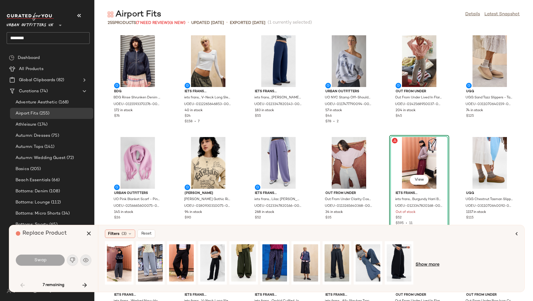
click at [436, 262] on span "Show more" at bounding box center [427, 264] width 24 height 7
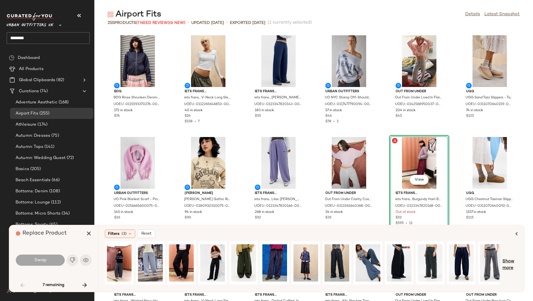
click at [511, 261] on span "Show more" at bounding box center [509, 264] width 15 height 13
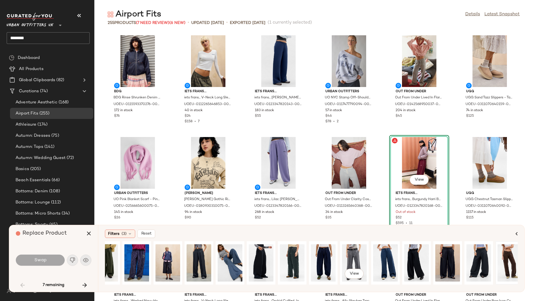
scroll to position [0, 115]
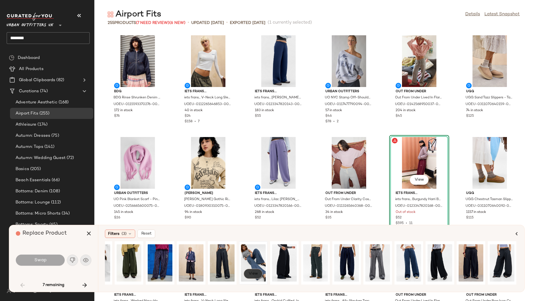
click at [256, 272] on span "View" at bounding box center [252, 273] width 9 height 4
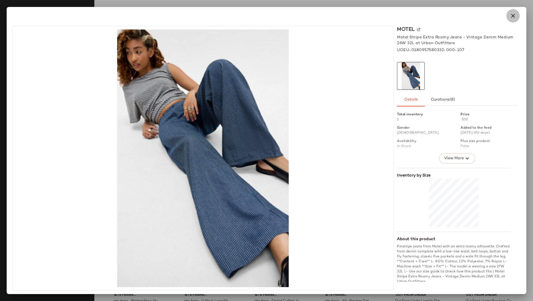
click at [514, 16] on icon "button" at bounding box center [512, 15] width 7 height 7
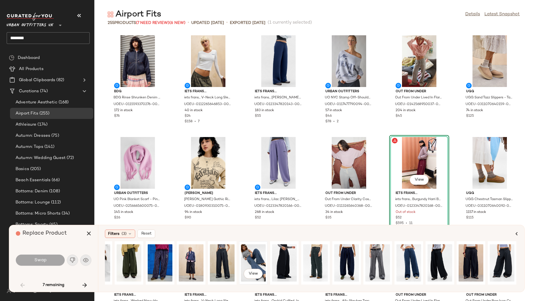
click at [249, 252] on div "View" at bounding box center [253, 262] width 25 height 39
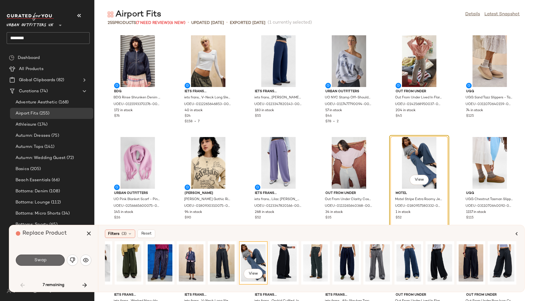
click at [47, 258] on button "Swap" at bounding box center [40, 259] width 49 height 11
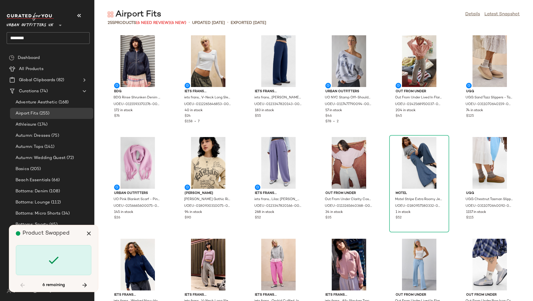
scroll to position [609, 0]
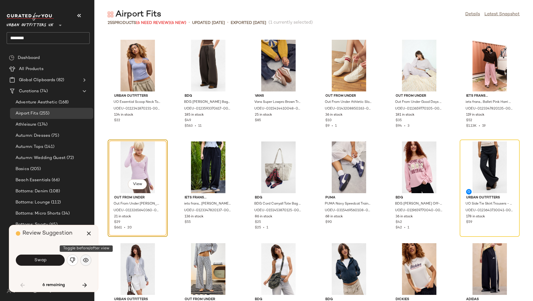
click at [86, 261] on img "button" at bounding box center [86, 260] width 6 height 6
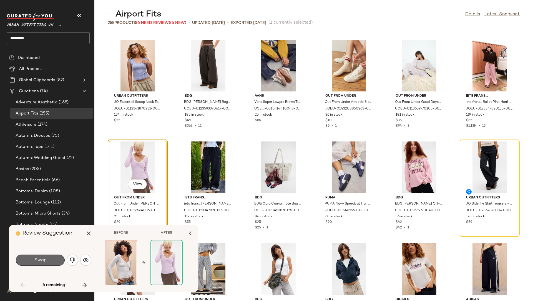
click at [49, 259] on button "Swap" at bounding box center [40, 259] width 49 height 11
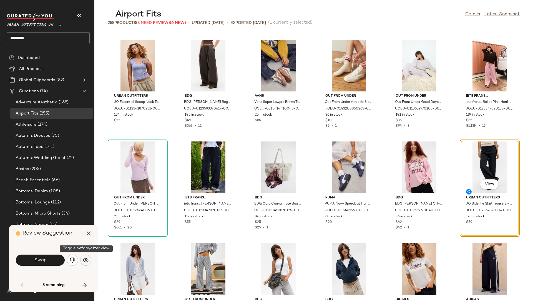
click at [85, 260] on img "button" at bounding box center [86, 260] width 6 height 6
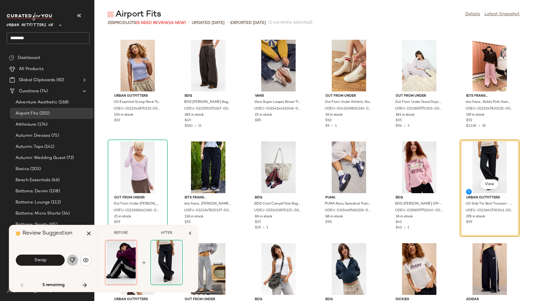
click at [72, 261] on img "button" at bounding box center [73, 260] width 6 height 6
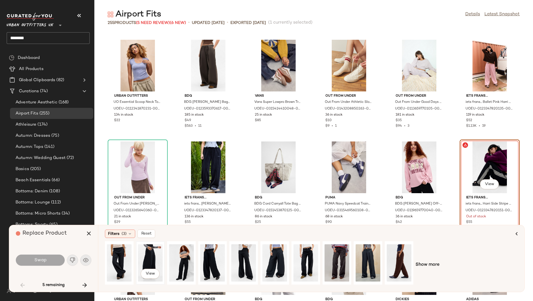
click at [141, 254] on div "View" at bounding box center [150, 262] width 25 height 39
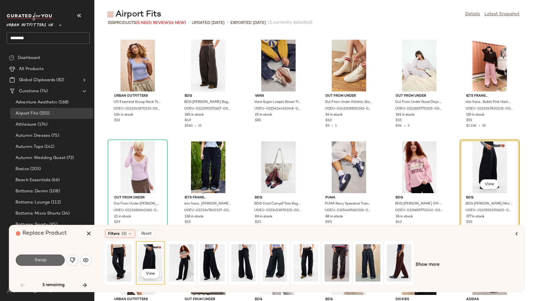
click at [62, 261] on button "Swap" at bounding box center [40, 259] width 49 height 11
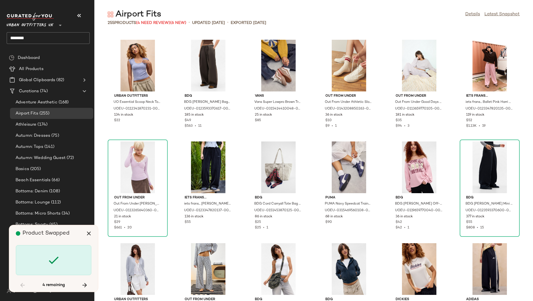
scroll to position [1320, 0]
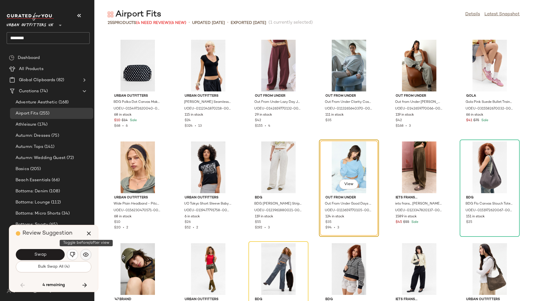
click at [84, 253] on img "button" at bounding box center [86, 254] width 6 height 6
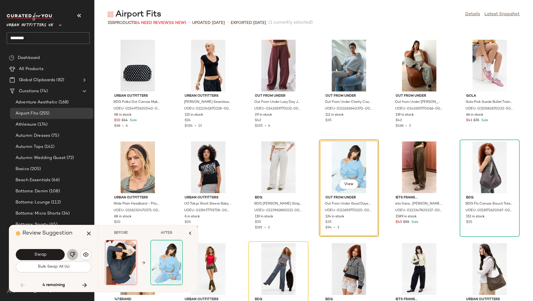
click at [72, 254] on img "button" at bounding box center [73, 254] width 6 height 6
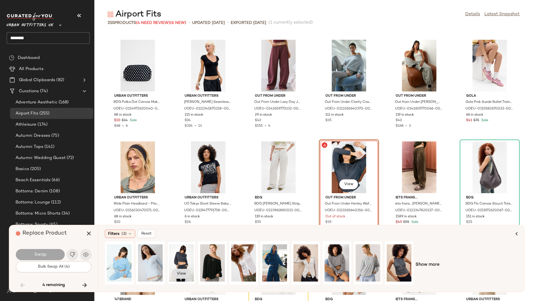
click at [185, 273] on span "View" at bounding box center [180, 273] width 9 height 4
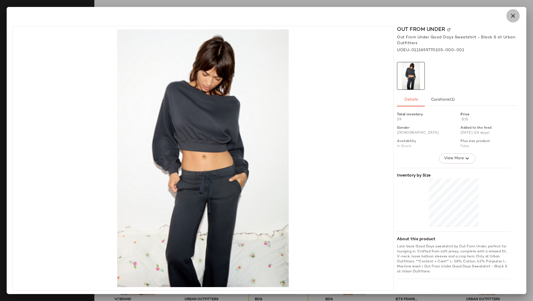
click at [516, 15] on icon "button" at bounding box center [512, 15] width 7 height 7
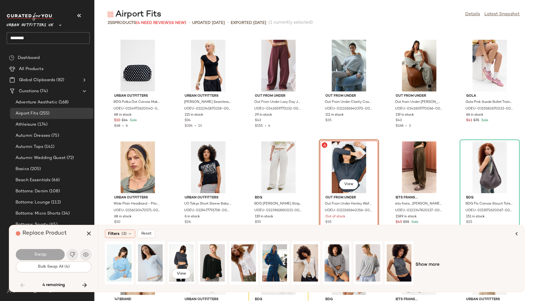
click at [181, 255] on div "View" at bounding box center [181, 262] width 25 height 39
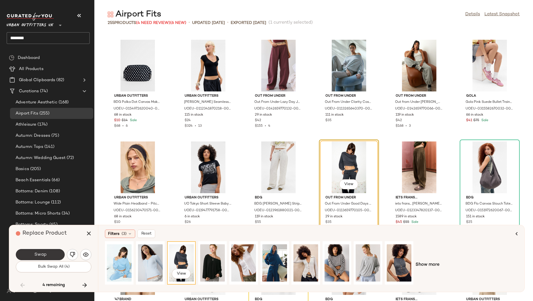
click at [55, 254] on button "Swap" at bounding box center [40, 254] width 49 height 11
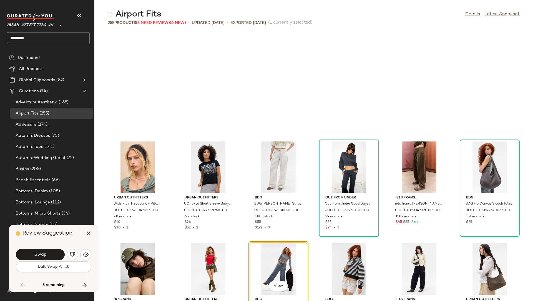
scroll to position [1422, 0]
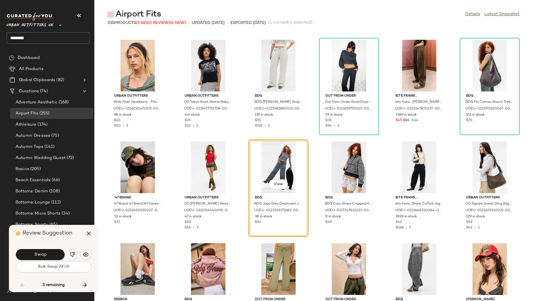
click at [85, 251] on img "button" at bounding box center [86, 254] width 6 height 6
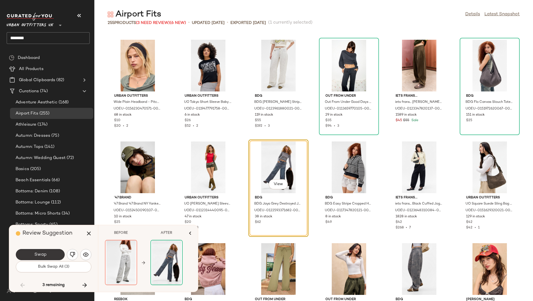
click at [53, 255] on button "Swap" at bounding box center [40, 254] width 49 height 11
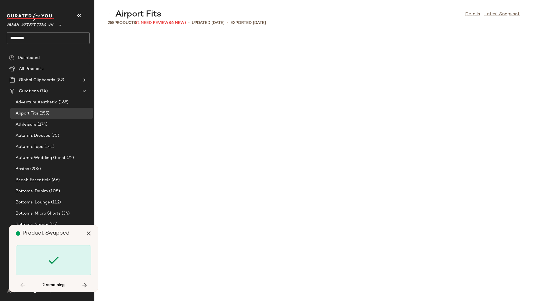
scroll to position [2539, 0]
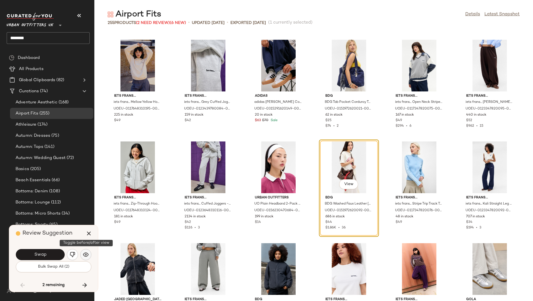
click at [85, 256] on img "button" at bounding box center [86, 254] width 6 height 6
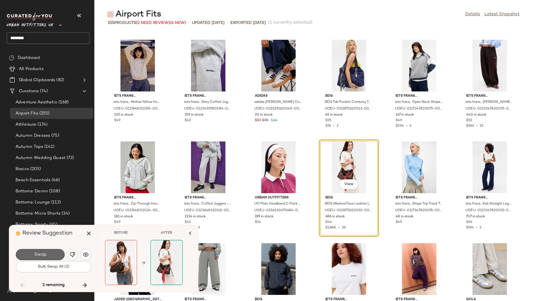
click at [48, 255] on button "Swap" at bounding box center [40, 254] width 49 height 11
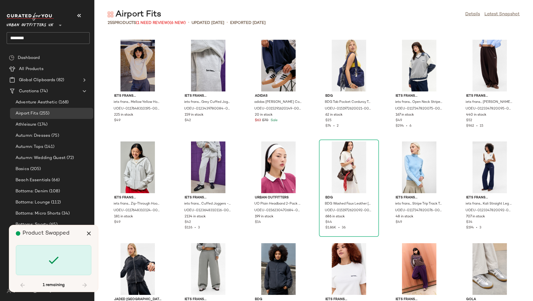
scroll to position [3758, 0]
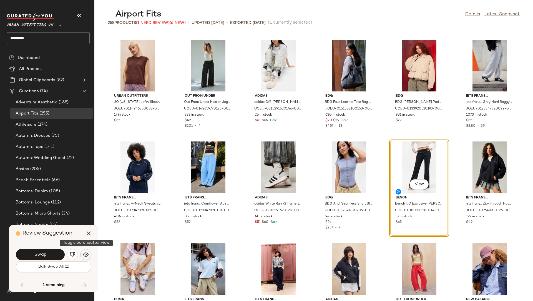
click at [83, 254] on img "button" at bounding box center [86, 254] width 6 height 6
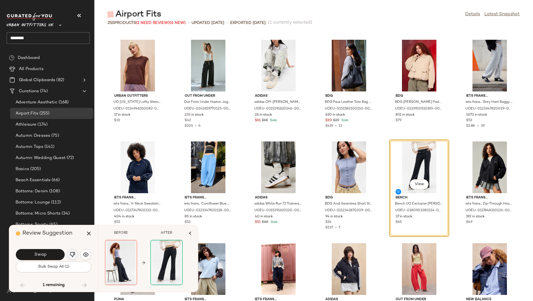
click at [73, 253] on img "button" at bounding box center [73, 254] width 6 height 6
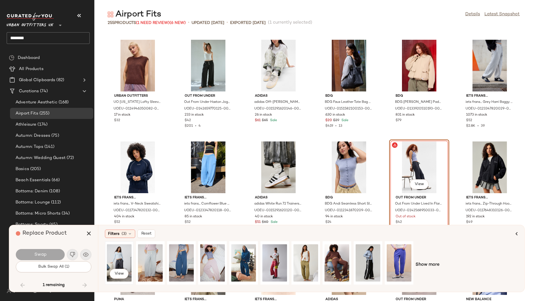
click at [118, 253] on div "View" at bounding box center [119, 262] width 25 height 39
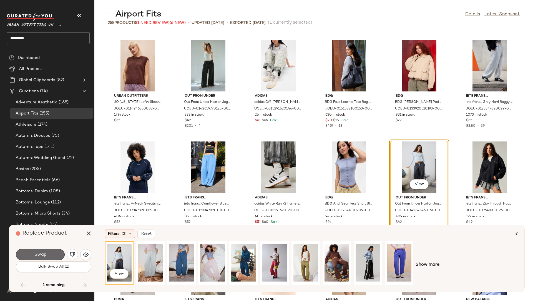
click at [58, 254] on button "Swap" at bounding box center [40, 254] width 49 height 11
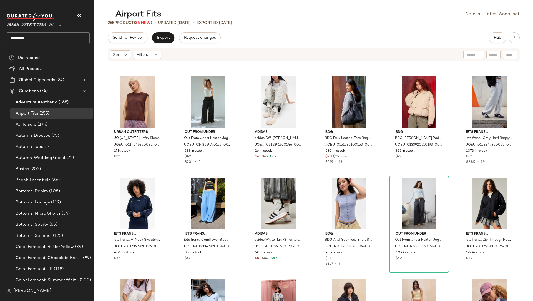
click at [21, 37] on input "*******" at bounding box center [48, 38] width 83 height 12
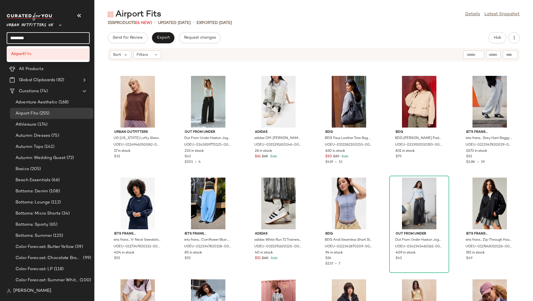
click at [21, 37] on input "*******" at bounding box center [48, 38] width 83 height 12
click at [25, 52] on div "Pride" at bounding box center [48, 54] width 74 height 6
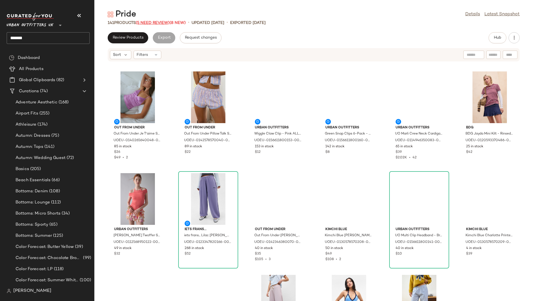
click at [150, 22] on span "(5 Need Review)" at bounding box center [153, 23] width 34 height 4
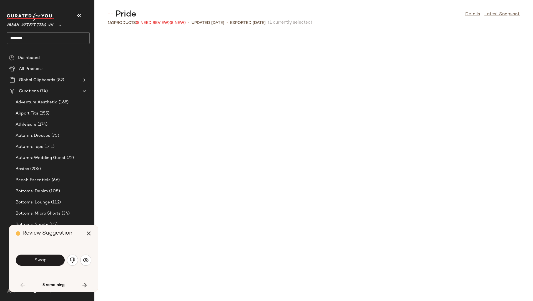
scroll to position [309, 0]
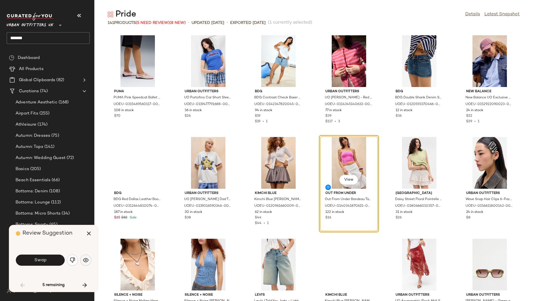
click at [84, 261] on img "button" at bounding box center [86, 260] width 6 height 6
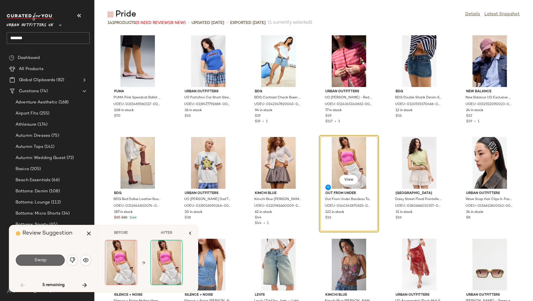
click at [54, 259] on button "Swap" at bounding box center [40, 259] width 49 height 11
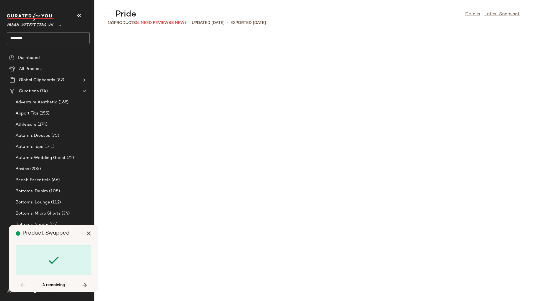
scroll to position [914, 0]
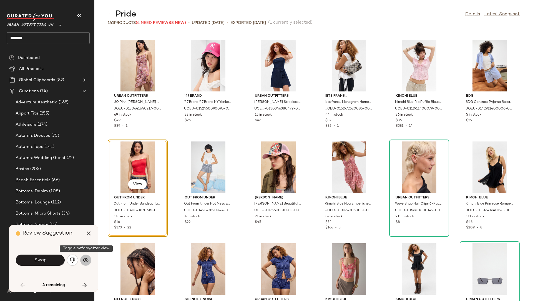
click at [85, 261] on img "button" at bounding box center [86, 260] width 6 height 6
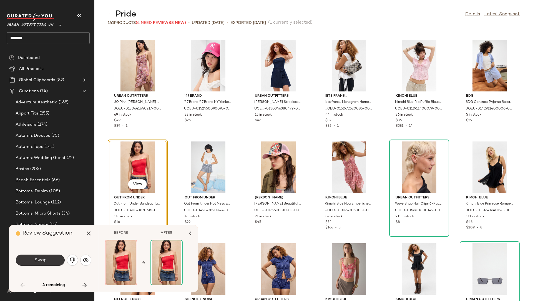
click at [54, 262] on button "Swap" at bounding box center [40, 259] width 49 height 11
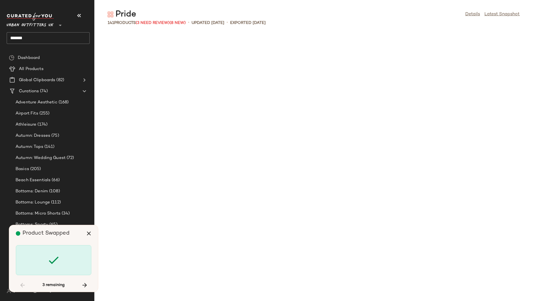
scroll to position [1422, 0]
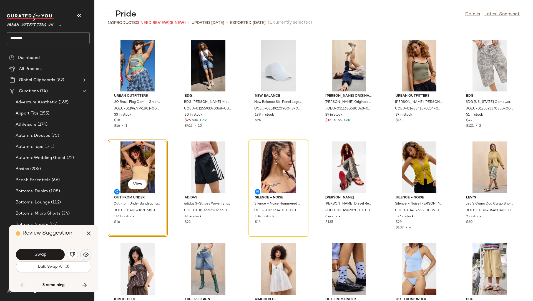
click at [84, 253] on img "button" at bounding box center [86, 254] width 6 height 6
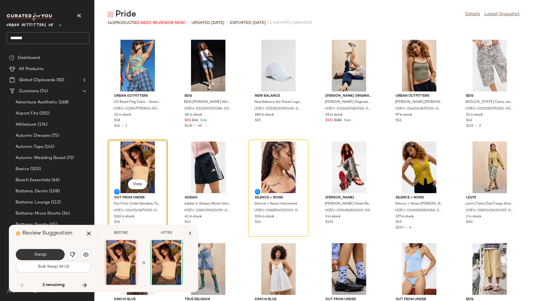
click at [55, 256] on button "Swap" at bounding box center [40, 254] width 49 height 11
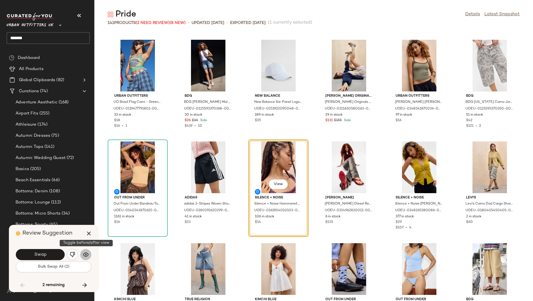
click at [84, 254] on img "button" at bounding box center [86, 254] width 6 height 6
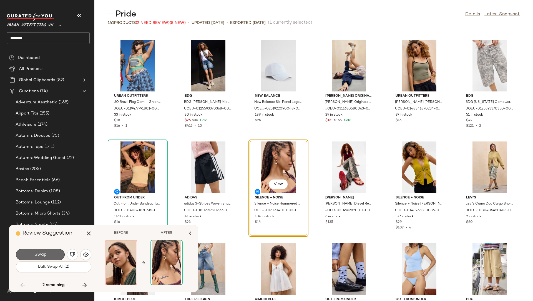
click at [60, 255] on button "Swap" at bounding box center [40, 254] width 49 height 11
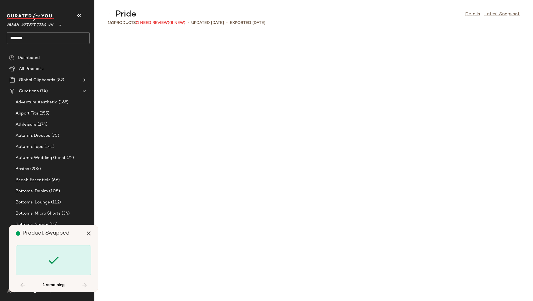
scroll to position [1930, 0]
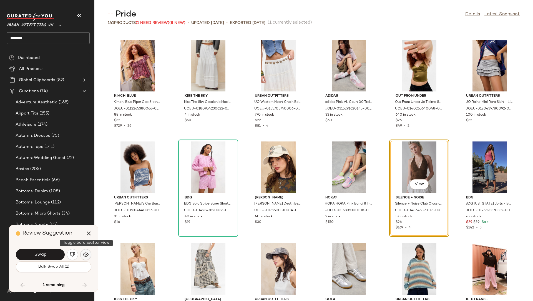
click at [86, 255] on img "button" at bounding box center [86, 254] width 6 height 6
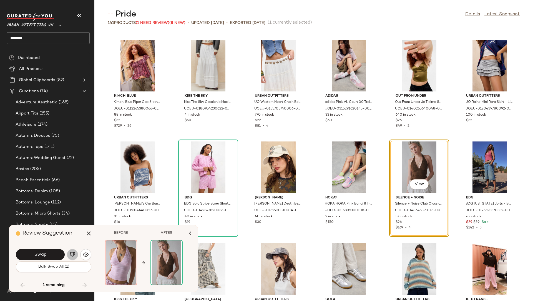
click at [68, 254] on button "button" at bounding box center [72, 254] width 11 height 11
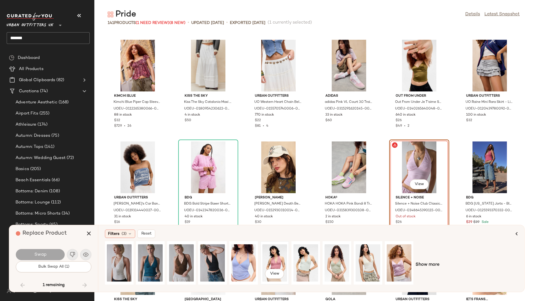
click at [271, 261] on div "View" at bounding box center [274, 262] width 25 height 39
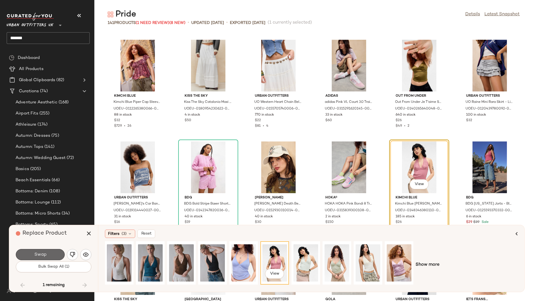
click at [56, 253] on button "Swap" at bounding box center [40, 254] width 49 height 11
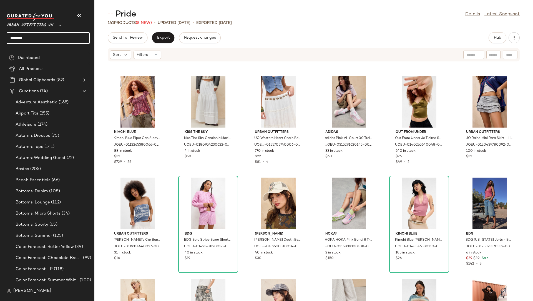
click at [21, 38] on input "*****" at bounding box center [48, 38] width 83 height 12
type input "*"
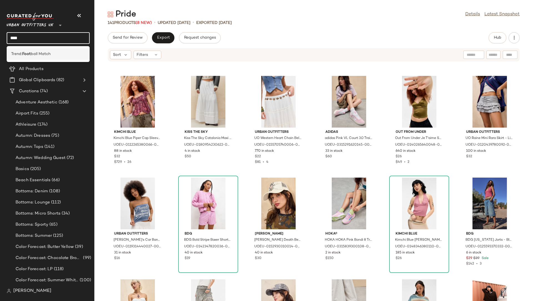
click at [43, 53] on span "ball Match" at bounding box center [41, 54] width 20 height 6
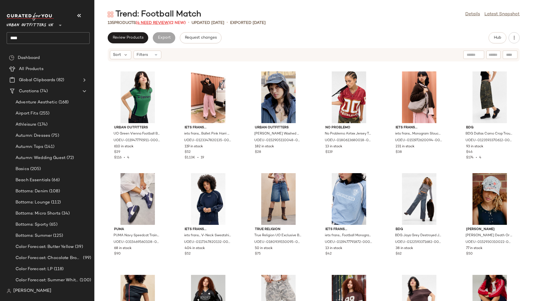
click at [142, 21] on span "(4 Need Review)" at bounding box center [153, 23] width 34 height 4
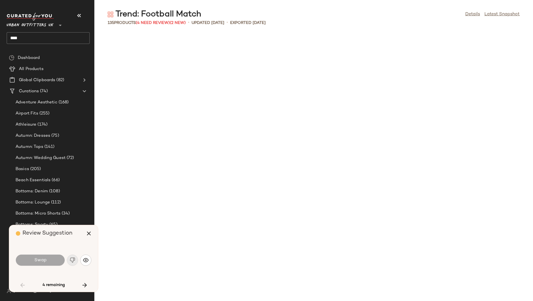
scroll to position [508, 0]
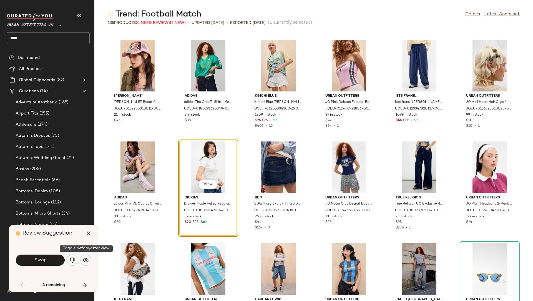
click at [84, 259] on img "button" at bounding box center [86, 260] width 6 height 6
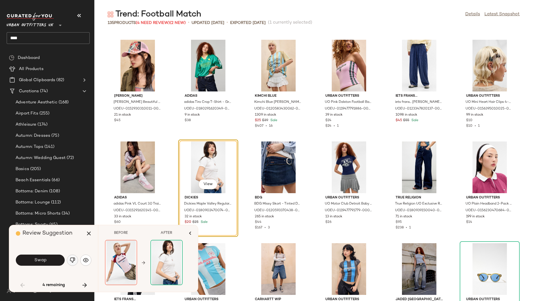
click at [74, 259] on img "button" at bounding box center [73, 260] width 6 height 6
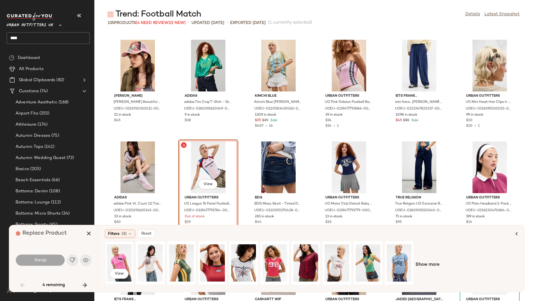
click at [121, 260] on div "View" at bounding box center [119, 262] width 25 height 39
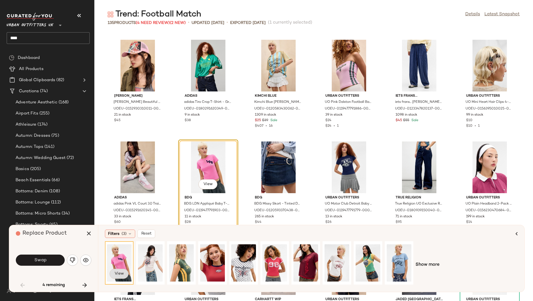
click at [123, 273] on span "View" at bounding box center [118, 273] width 9 height 4
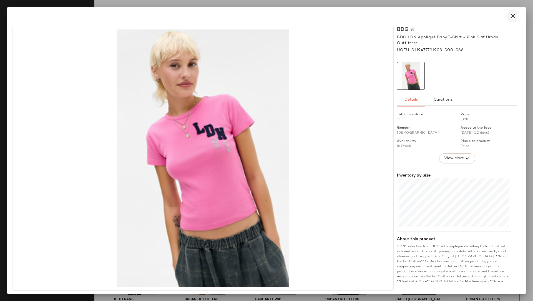
click at [513, 15] on icon "button" at bounding box center [512, 15] width 7 height 7
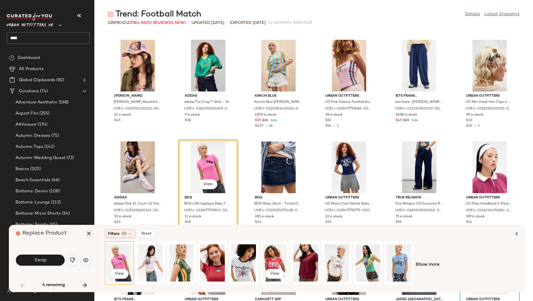
click at [273, 260] on div "View" at bounding box center [274, 262] width 25 height 39
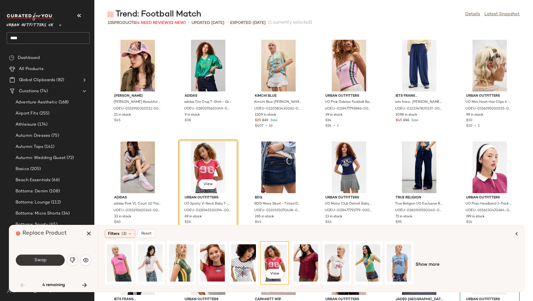
click at [51, 262] on button "Swap" at bounding box center [40, 259] width 49 height 11
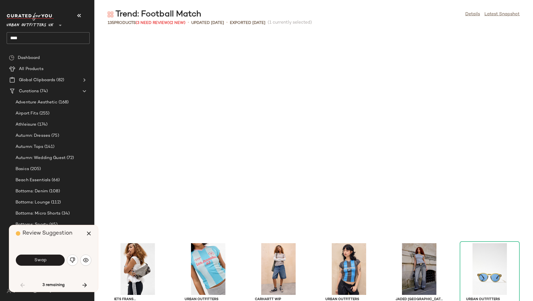
scroll to position [711, 0]
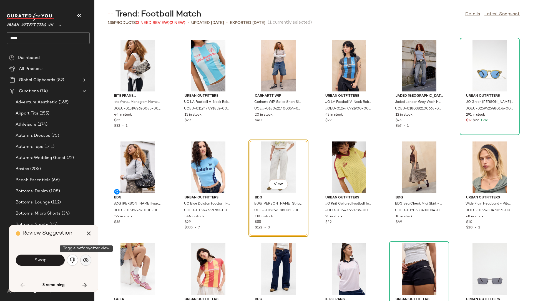
click at [89, 258] on button "button" at bounding box center [85, 259] width 11 height 11
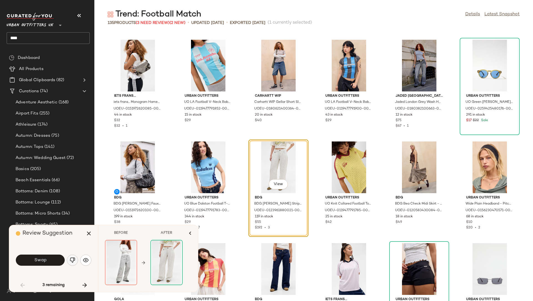
click at [75, 262] on button "button" at bounding box center [72, 259] width 11 height 11
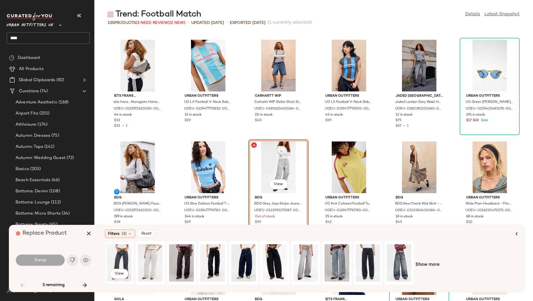
click at [120, 246] on div "View" at bounding box center [119, 262] width 25 height 39
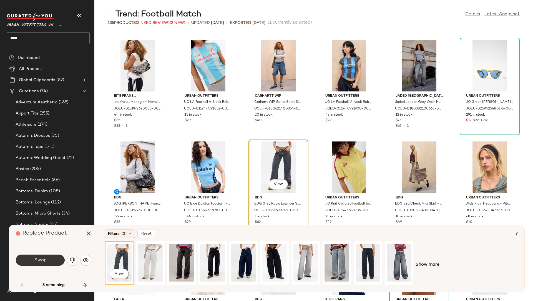
click at [55, 257] on button "Swap" at bounding box center [40, 259] width 49 height 11
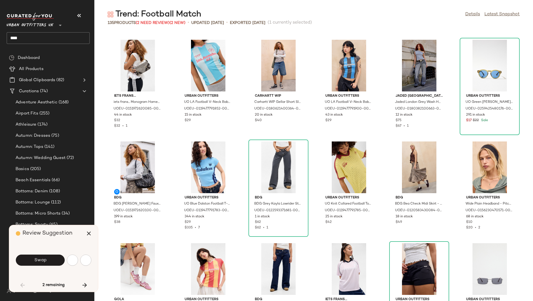
scroll to position [914, 0]
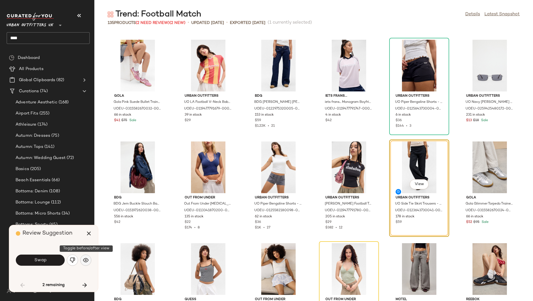
click at [84, 261] on img "button" at bounding box center [86, 260] width 6 height 6
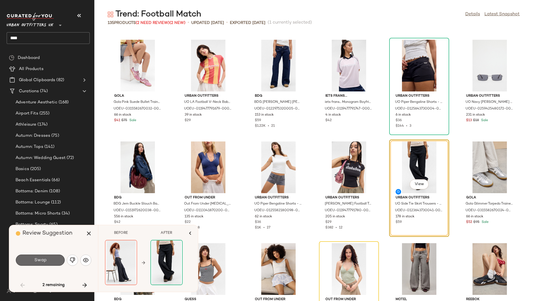
click at [56, 260] on button "Swap" at bounding box center [40, 259] width 49 height 11
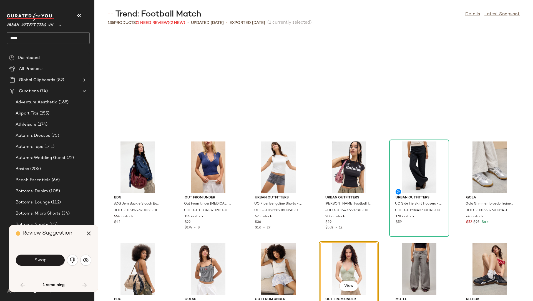
scroll to position [1016, 0]
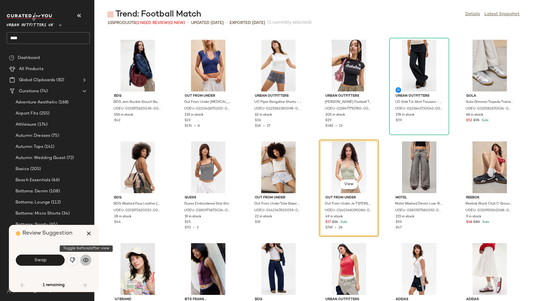
click at [85, 262] on button "button" at bounding box center [85, 259] width 11 height 11
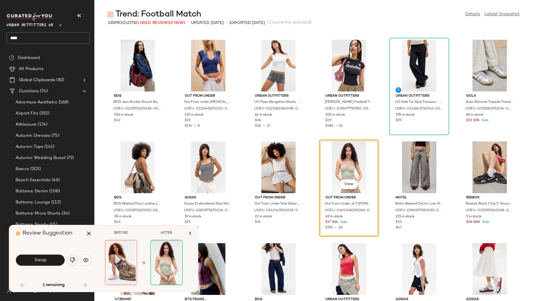
click at [74, 260] on img "button" at bounding box center [73, 260] width 6 height 6
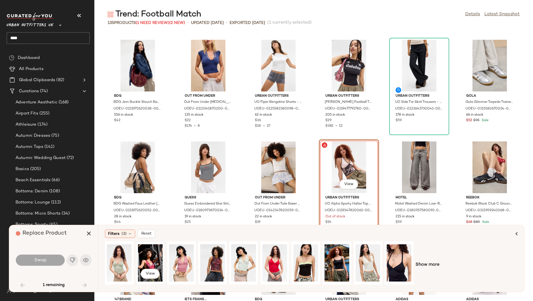
click at [159, 262] on div "View" at bounding box center [150, 262] width 25 height 39
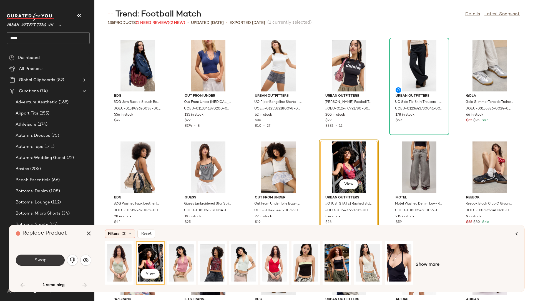
click at [50, 259] on button "Swap" at bounding box center [40, 259] width 49 height 11
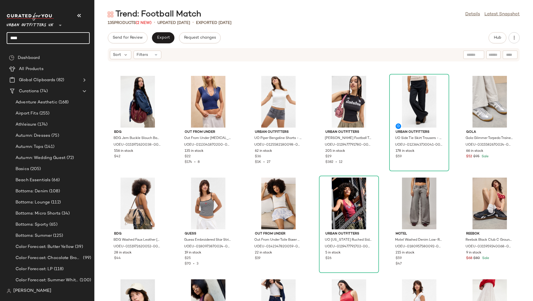
click at [14, 38] on input "****" at bounding box center [48, 38] width 83 height 12
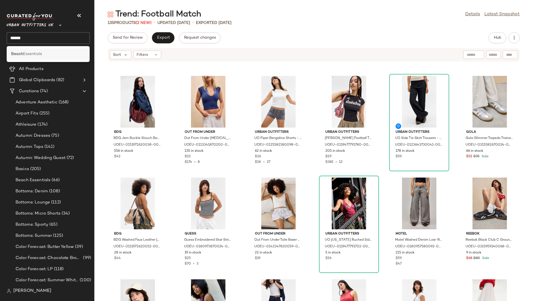
click at [15, 50] on div "Beach Essentials" at bounding box center [48, 53] width 83 height 11
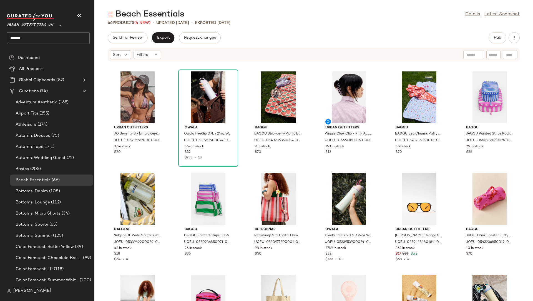
click at [17, 36] on input "*****" at bounding box center [48, 38] width 83 height 12
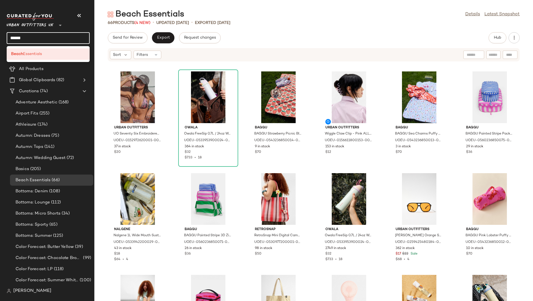
click at [17, 36] on input "*****" at bounding box center [48, 38] width 83 height 12
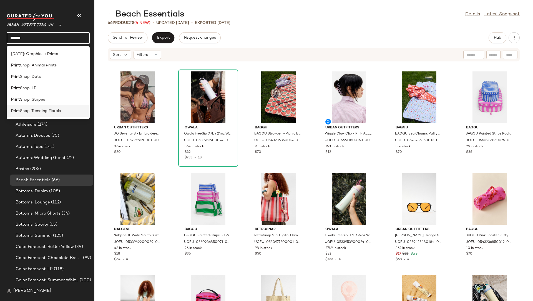
click at [53, 108] on span "Shop: Trending Florals" at bounding box center [40, 111] width 41 height 6
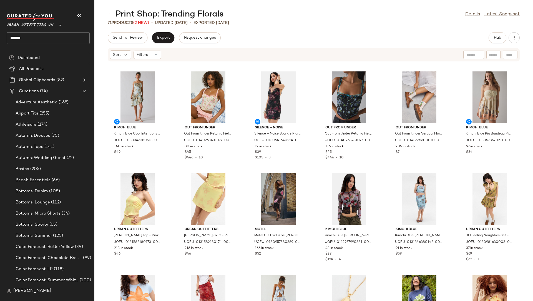
click at [61, 41] on input "*****" at bounding box center [48, 38] width 83 height 12
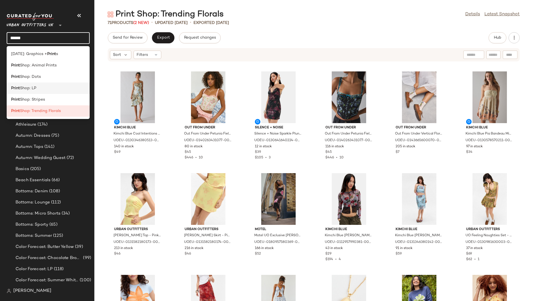
click at [42, 85] on div "Print Shop: LP" at bounding box center [48, 88] width 74 height 6
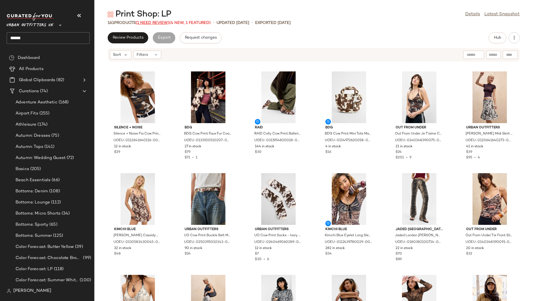
click at [151, 21] on span "(1 Need Review)" at bounding box center [153, 23] width 34 height 4
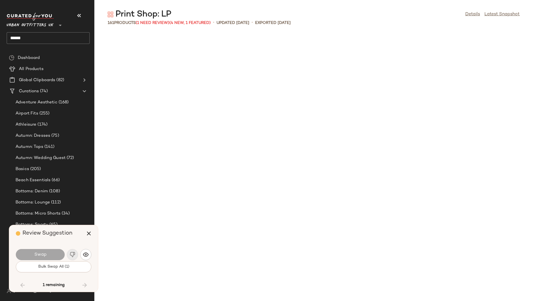
scroll to position [1726, 0]
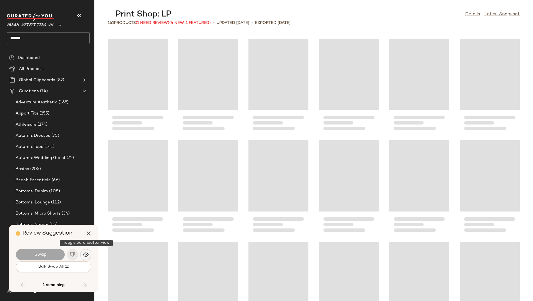
click at [87, 253] on img "button" at bounding box center [86, 254] width 6 height 6
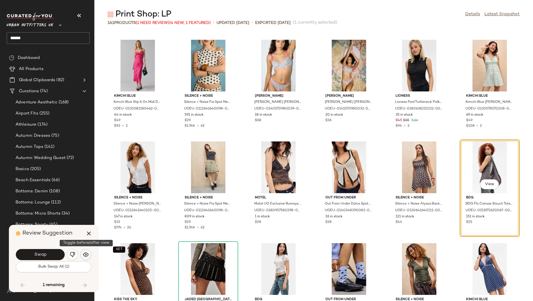
click at [87, 253] on img "button" at bounding box center [86, 254] width 6 height 6
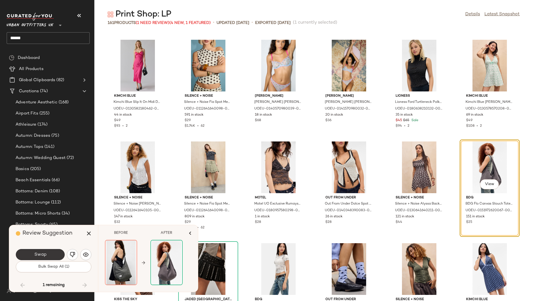
click at [46, 255] on span "Swap" at bounding box center [40, 254] width 12 height 5
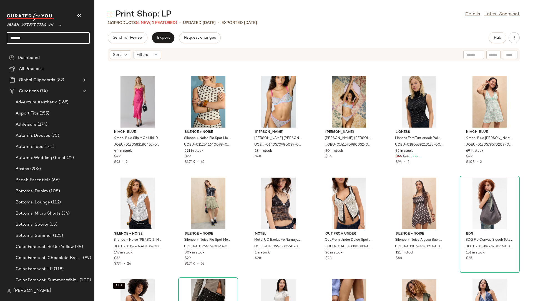
click at [53, 38] on input "*****" at bounding box center [48, 38] width 83 height 12
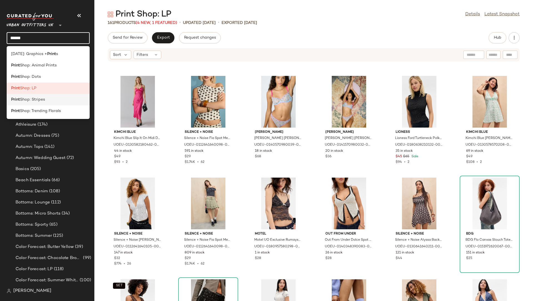
click at [56, 99] on div "Print Shop: Stripes" at bounding box center [48, 100] width 74 height 6
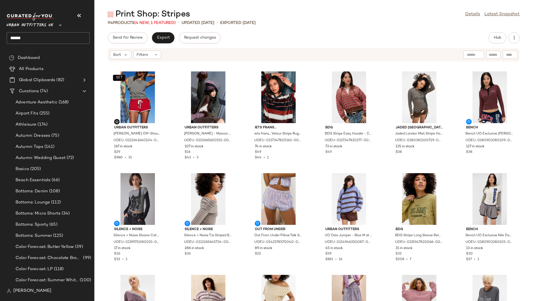
click at [70, 33] on input "*****" at bounding box center [48, 38] width 83 height 12
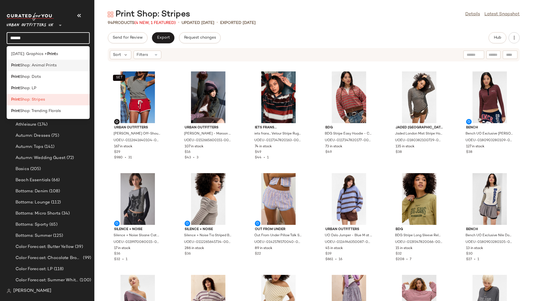
click at [59, 63] on div "Print Shop: Animal Prints" at bounding box center [48, 65] width 74 height 6
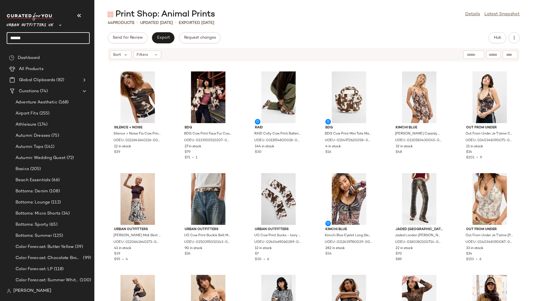
click at [69, 34] on input "*****" at bounding box center [48, 38] width 83 height 12
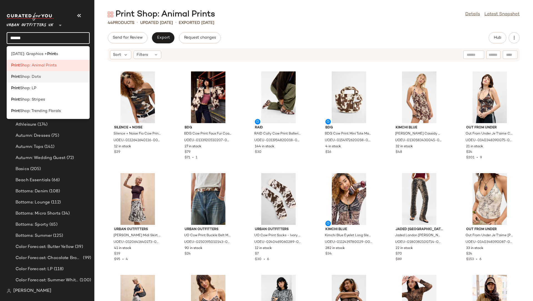
click at [51, 94] on div "Print Shop: Dots" at bounding box center [48, 99] width 83 height 11
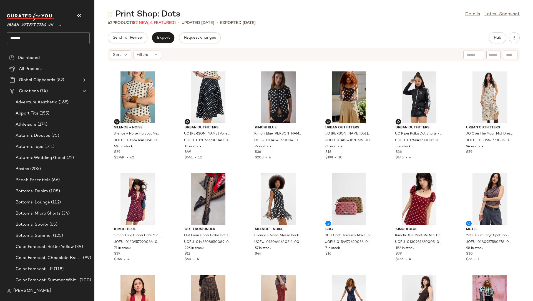
click at [55, 36] on input "*****" at bounding box center [48, 38] width 83 height 12
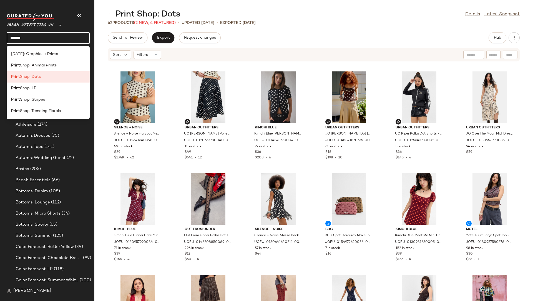
drag, startPoint x: 55, startPoint y: 36, endPoint x: 2, endPoint y: 36, distance: 53.6
click at [2, 36] on nav "Urban Outfitters UK ** ***** Dashboard All Products Global Clipboards (82) Cura…" at bounding box center [47, 150] width 94 height 301
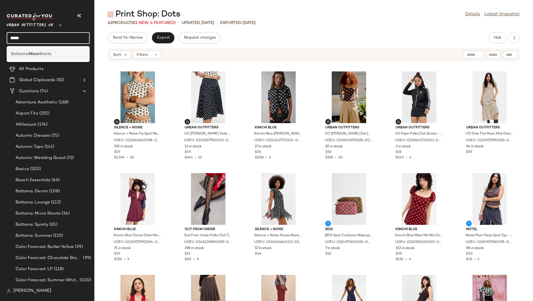
click at [12, 49] on div "Bottoms: Micro Shorts" at bounding box center [48, 53] width 83 height 11
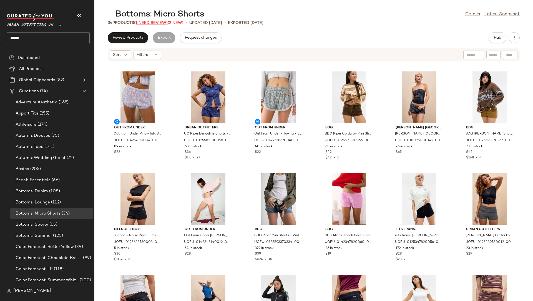
click at [148, 24] on span "(1 Need Review)" at bounding box center [151, 23] width 34 height 4
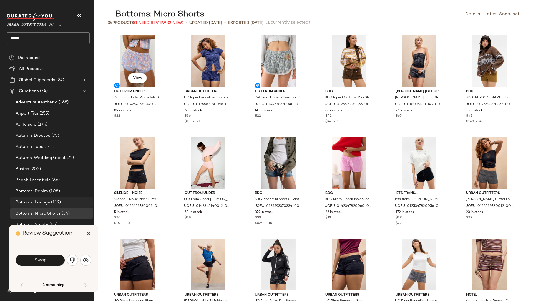
scroll to position [309, 0]
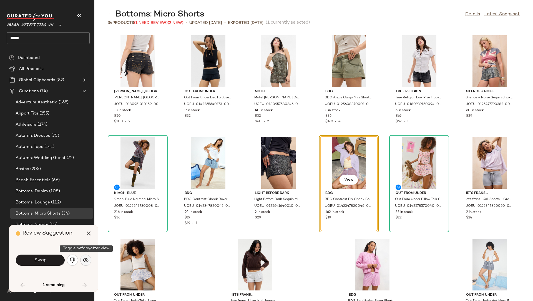
click at [86, 265] on button "button" at bounding box center [85, 259] width 11 height 11
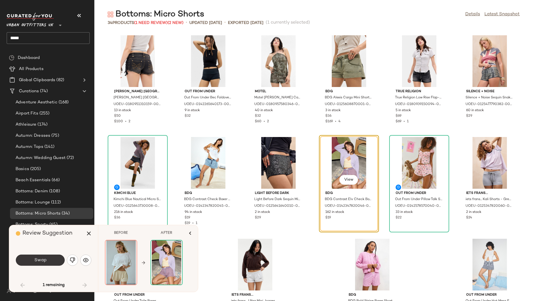
click at [47, 260] on button "Swap" at bounding box center [40, 259] width 49 height 11
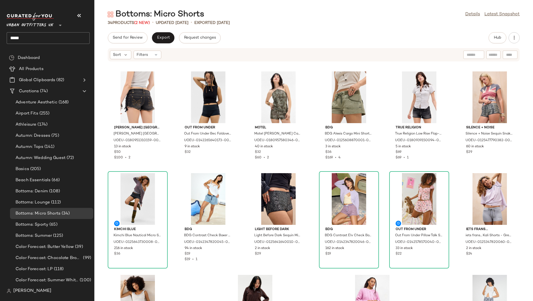
click at [11, 35] on input "*****" at bounding box center [48, 38] width 83 height 12
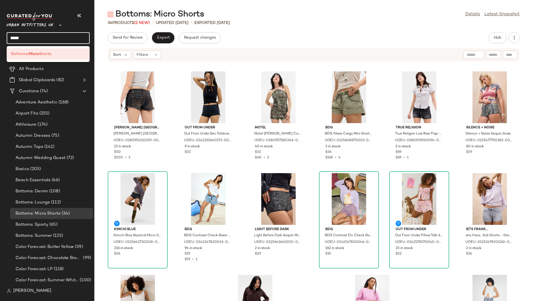
click at [11, 35] on input "*****" at bounding box center [48, 38] width 83 height 12
click at [29, 53] on span "Birthday Cancer" at bounding box center [48, 54] width 50 height 6
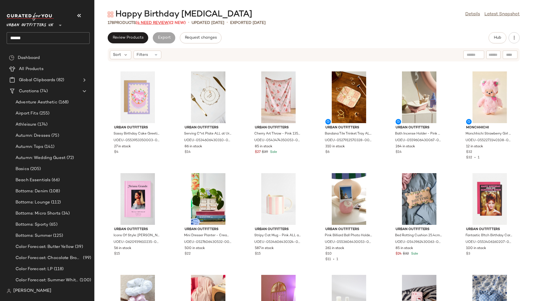
click at [149, 22] on span "(4 Need Review)" at bounding box center [153, 23] width 34 height 4
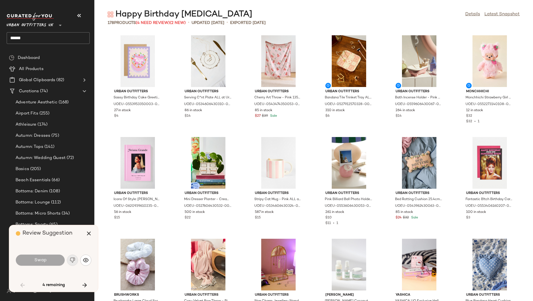
scroll to position [309, 0]
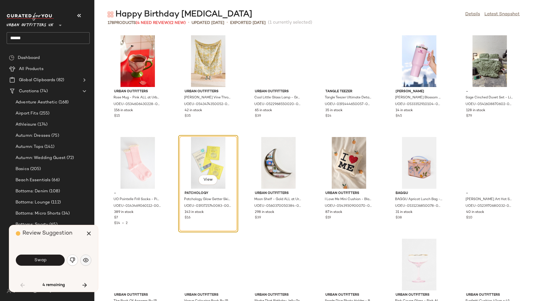
click at [89, 256] on button "button" at bounding box center [85, 259] width 11 height 11
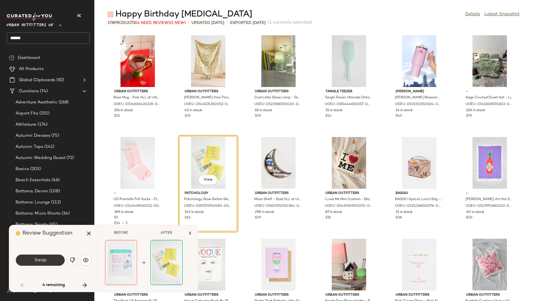
click at [52, 261] on button "Swap" at bounding box center [40, 259] width 49 height 11
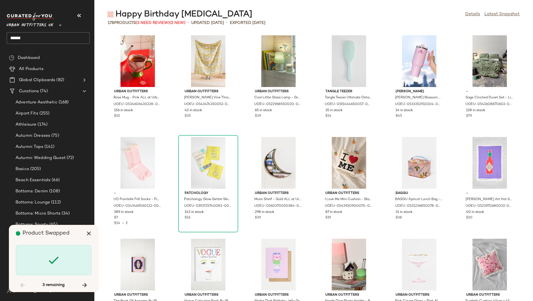
scroll to position [1016, 0]
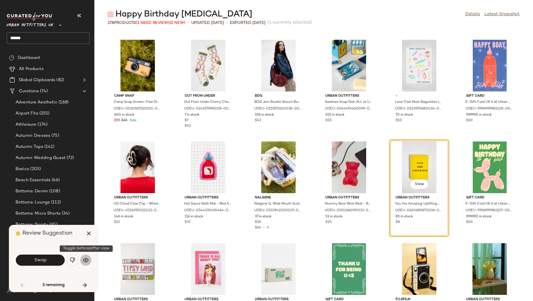
click at [88, 258] on img "button" at bounding box center [86, 260] width 6 height 6
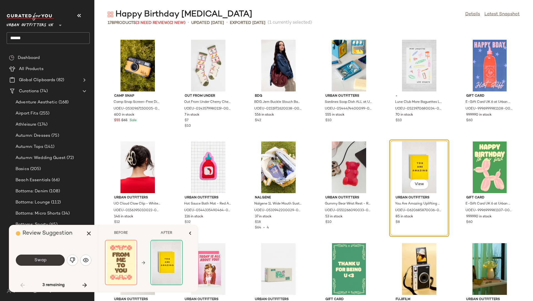
click at [51, 260] on button "Swap" at bounding box center [40, 259] width 49 height 11
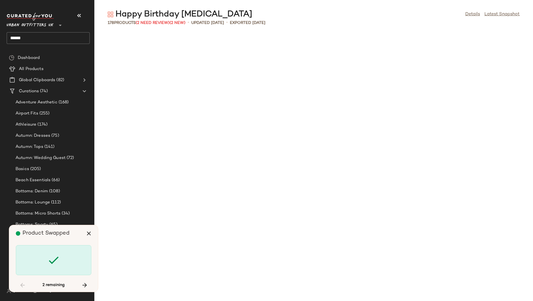
scroll to position [1930, 0]
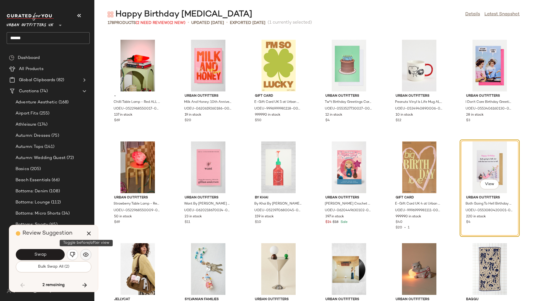
click at [87, 256] on img "button" at bounding box center [86, 254] width 6 height 6
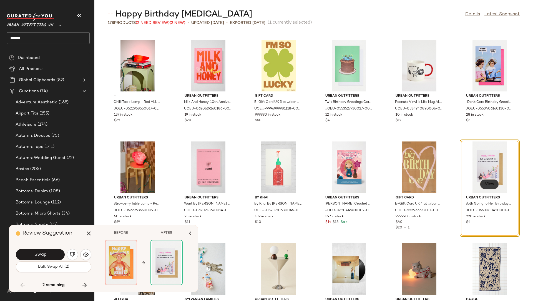
click at [480, 182] on button "View" at bounding box center [489, 184] width 19 height 10
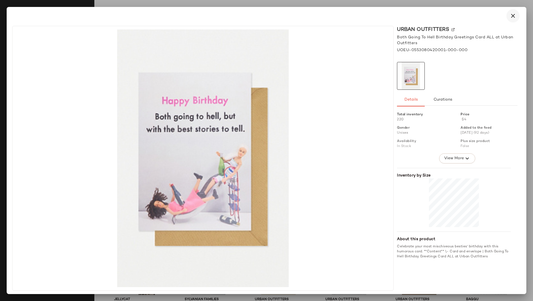
click at [511, 17] on icon "button" at bounding box center [512, 15] width 7 height 7
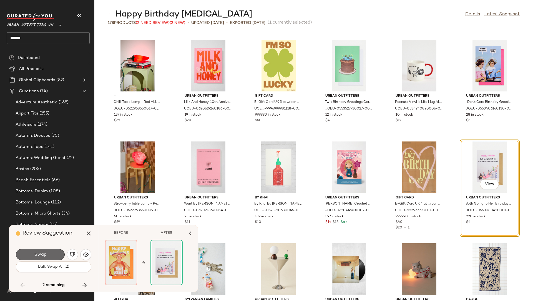
click at [54, 253] on button "Swap" at bounding box center [40, 254] width 49 height 11
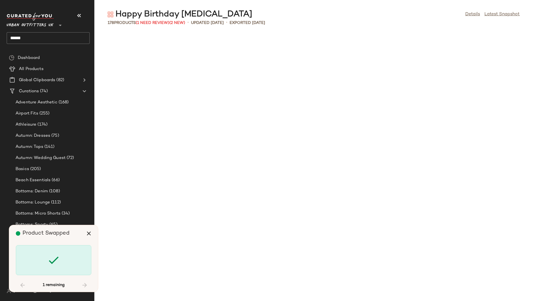
scroll to position [2336, 0]
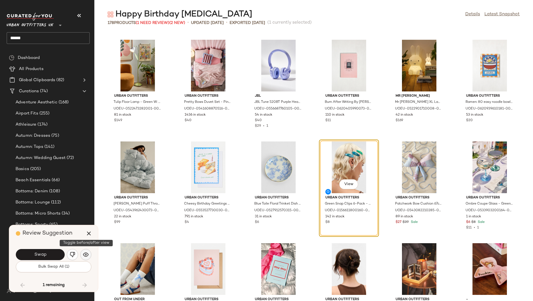
click at [85, 255] on img "button" at bounding box center [86, 254] width 6 height 6
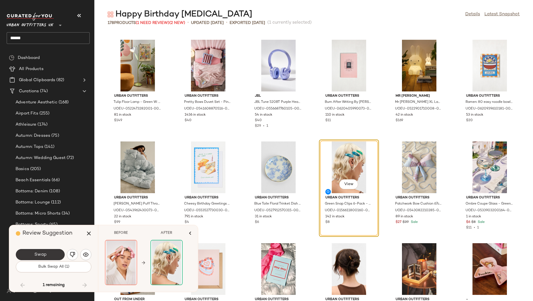
click at [51, 253] on button "Swap" at bounding box center [40, 254] width 49 height 11
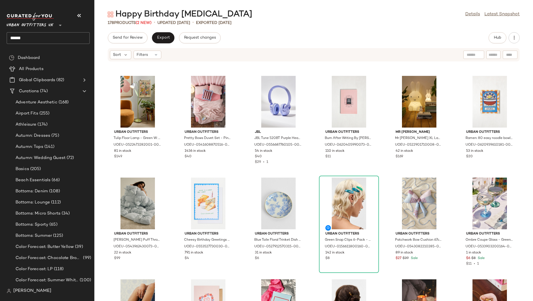
click at [7, 39] on input "*****" at bounding box center [48, 38] width 83 height 12
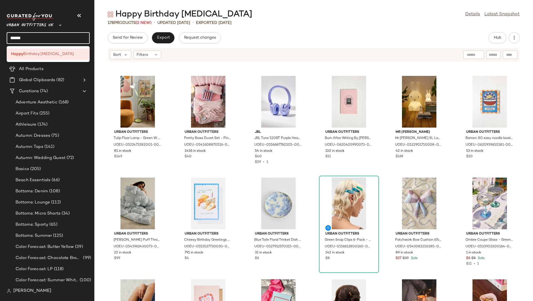
click at [7, 39] on input "*****" at bounding box center [48, 38] width 83 height 12
click at [36, 53] on span "All Around" at bounding box center [30, 54] width 19 height 6
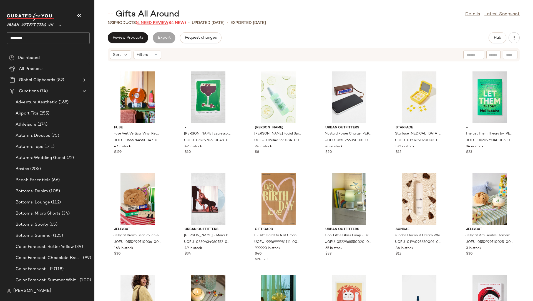
click at [153, 21] on span "(4 Need Review)" at bounding box center [153, 23] width 34 height 4
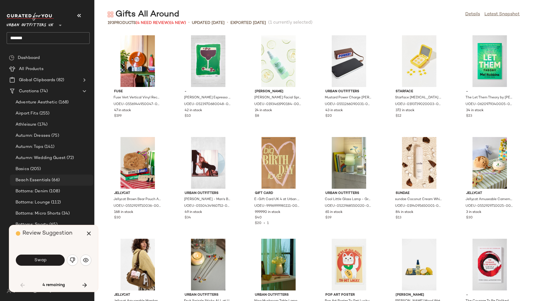
scroll to position [208, 0]
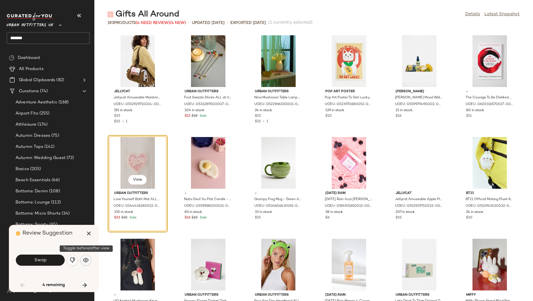
click at [86, 257] on button "button" at bounding box center [85, 259] width 11 height 11
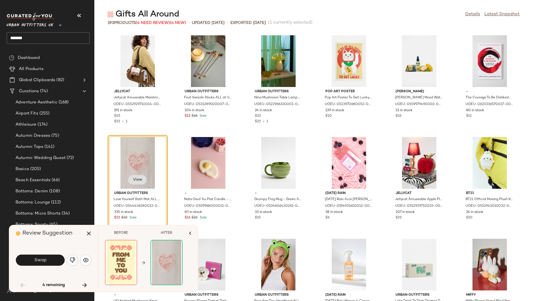
click at [135, 180] on span "View" at bounding box center [137, 179] width 9 height 4
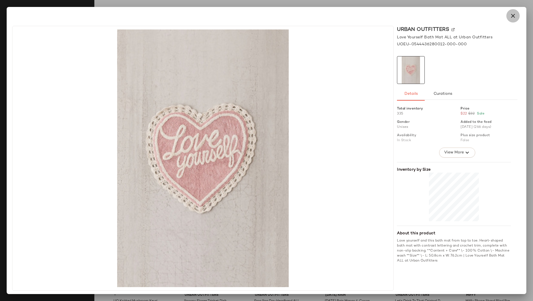
click at [515, 14] on icon "button" at bounding box center [512, 15] width 7 height 7
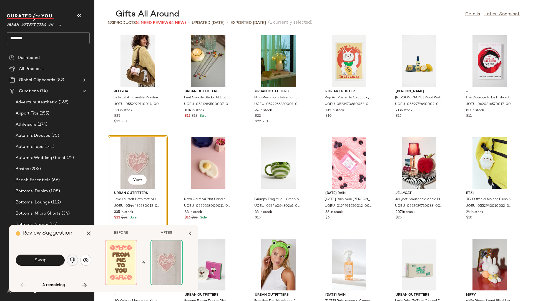
click at [73, 259] on img "button" at bounding box center [73, 260] width 6 height 6
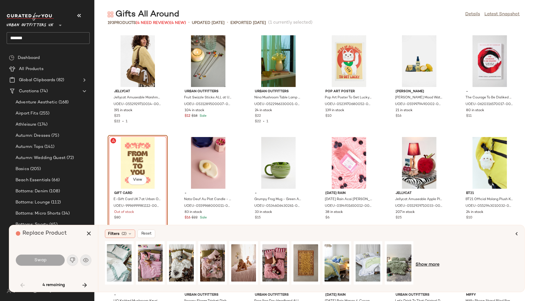
click at [437, 263] on span "Show more" at bounding box center [427, 264] width 24 height 7
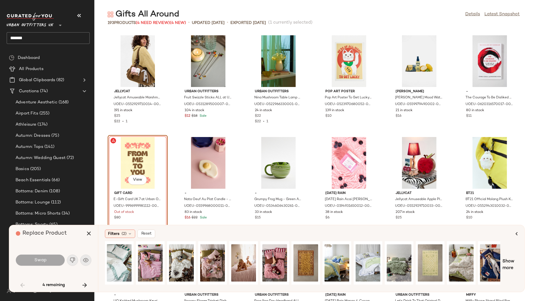
click at [513, 258] on span "Show more" at bounding box center [509, 264] width 15 height 13
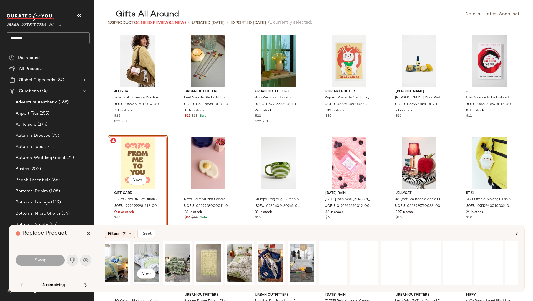
scroll to position [0, 362]
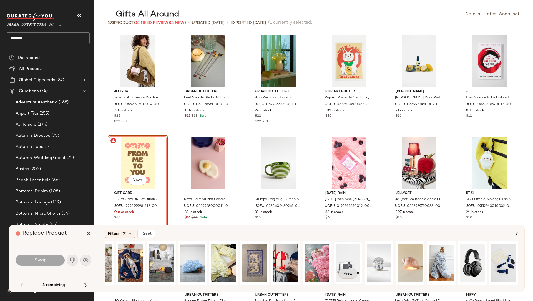
click at [350, 272] on span "View" at bounding box center [347, 273] width 9 height 4
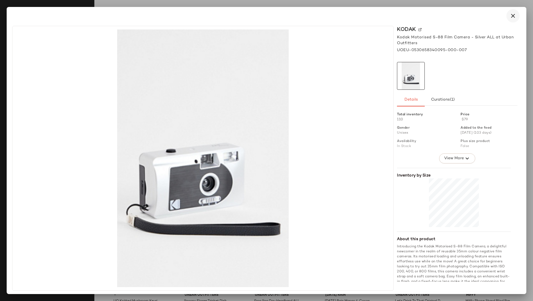
click at [517, 14] on button "button" at bounding box center [512, 15] width 13 height 13
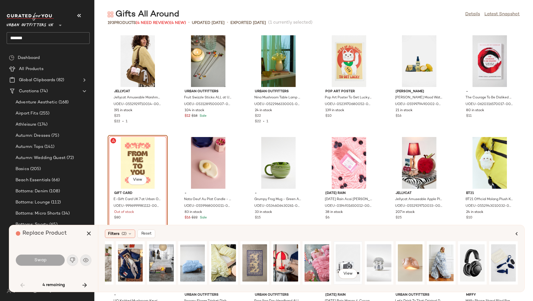
click at [337, 254] on div "View" at bounding box center [347, 262] width 25 height 39
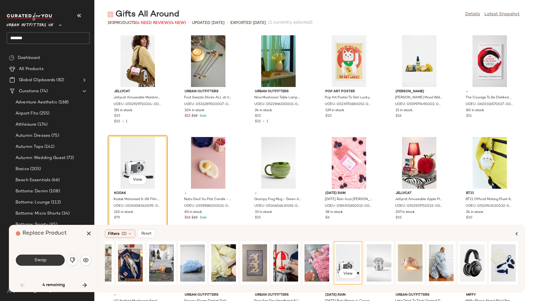
click at [51, 256] on button "Swap" at bounding box center [40, 259] width 49 height 11
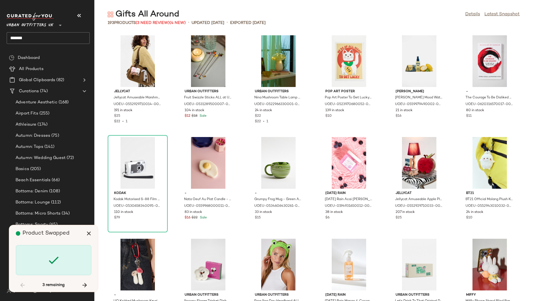
scroll to position [812, 0]
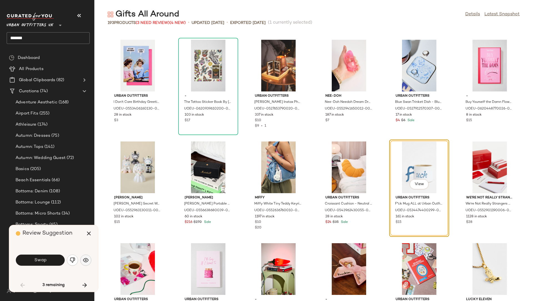
click at [86, 261] on img "button" at bounding box center [86, 260] width 6 height 6
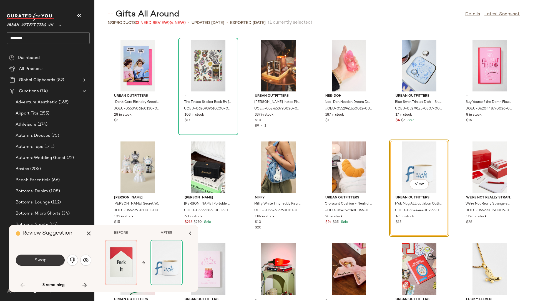
click at [43, 262] on button "Swap" at bounding box center [40, 259] width 49 height 11
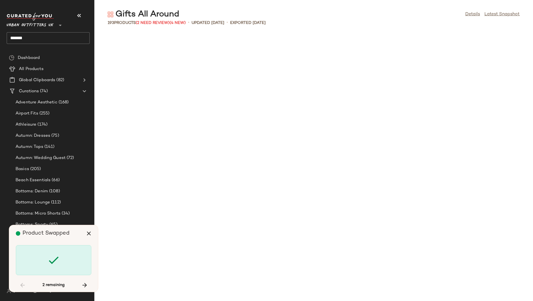
scroll to position [1523, 0]
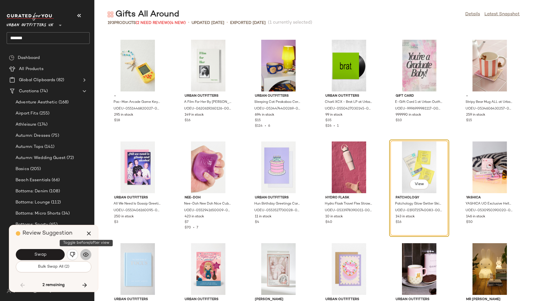
click at [84, 254] on img "button" at bounding box center [86, 254] width 6 height 6
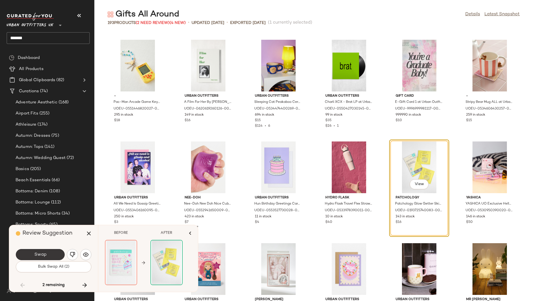
click at [53, 254] on button "Swap" at bounding box center [40, 254] width 49 height 11
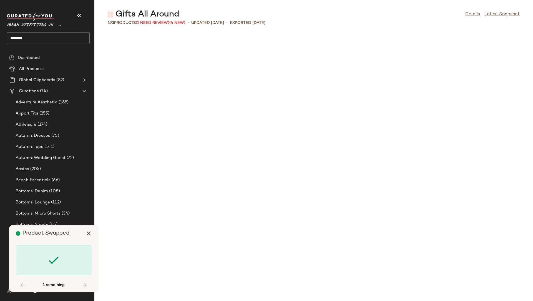
scroll to position [2336, 0]
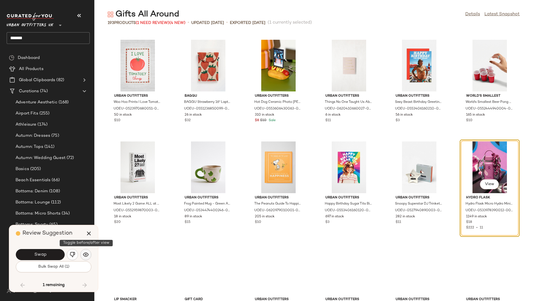
click at [83, 255] on img "button" at bounding box center [86, 254] width 6 height 6
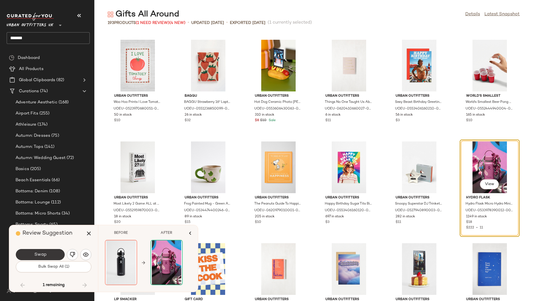
click at [49, 254] on button "Swap" at bounding box center [40, 254] width 49 height 11
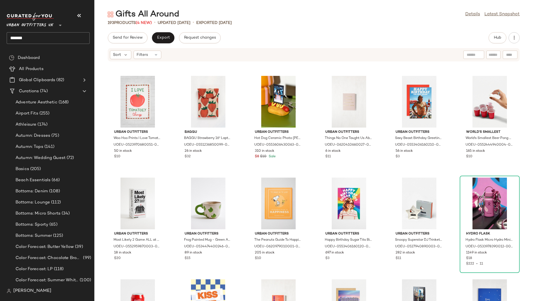
click at [14, 38] on input "*****" at bounding box center [48, 38] width 83 height 12
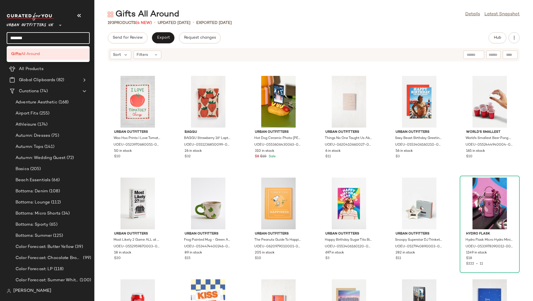
click at [14, 38] on input "*****" at bounding box center [48, 38] width 83 height 12
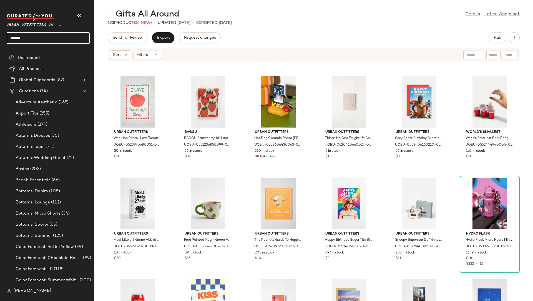
click at [24, 52] on div "Urban Outfitters UK ** ****" at bounding box center [50, 30] width 87 height 43
click at [29, 42] on input "****" at bounding box center [48, 38] width 83 height 12
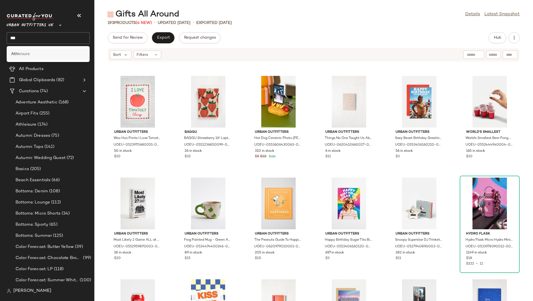
click at [30, 55] on div "Ath leisure" at bounding box center [48, 54] width 74 height 6
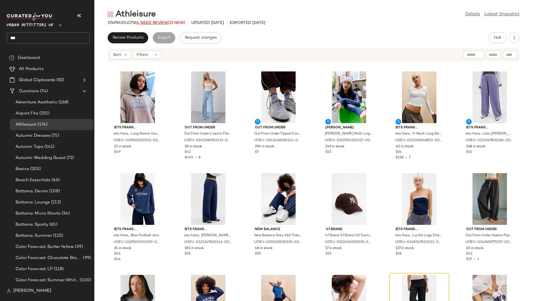
click at [148, 23] on span "(4 Need Review)" at bounding box center [152, 23] width 34 height 4
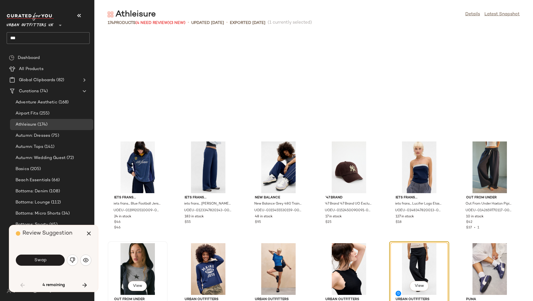
scroll to position [106, 0]
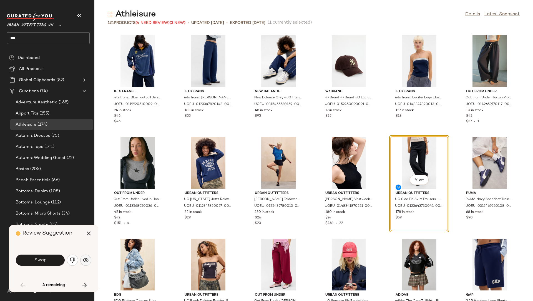
click at [89, 258] on button "button" at bounding box center [85, 259] width 11 height 11
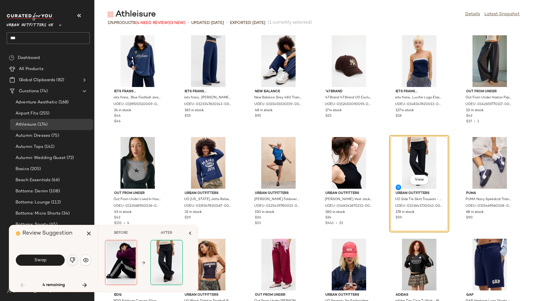
click at [74, 260] on img "button" at bounding box center [73, 260] width 6 height 6
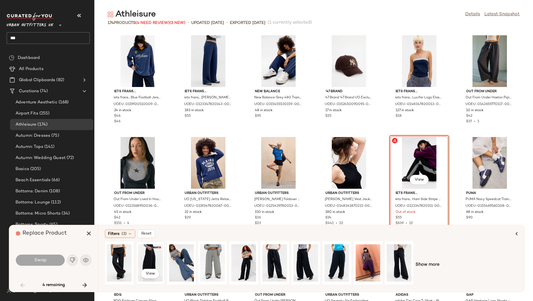
click at [151, 257] on div "View" at bounding box center [150, 262] width 25 height 39
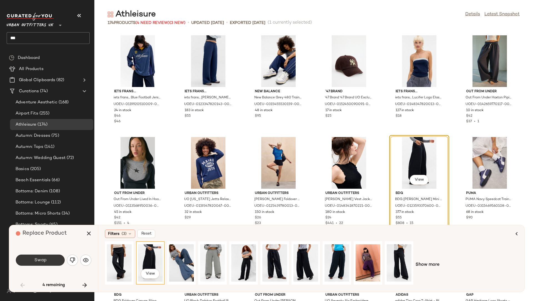
click at [51, 258] on button "Swap" at bounding box center [40, 259] width 49 height 11
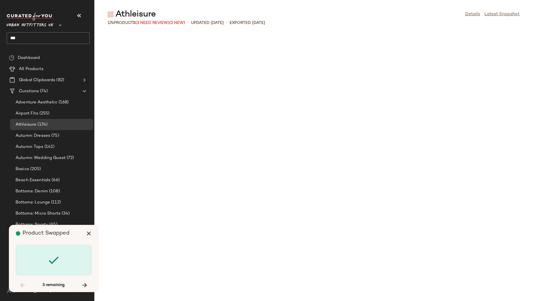
scroll to position [1320, 0]
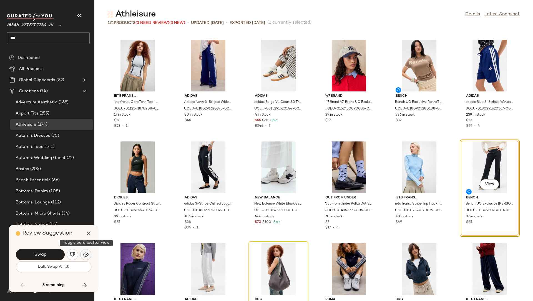
click at [89, 251] on button "button" at bounding box center [85, 254] width 11 height 11
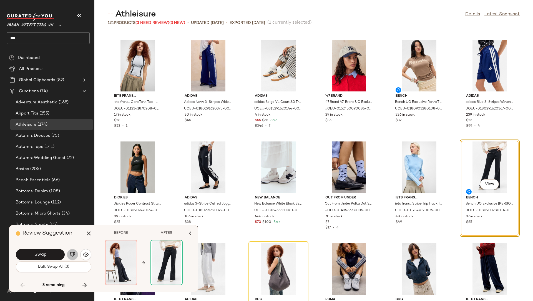
click at [72, 254] on img "button" at bounding box center [73, 254] width 6 height 6
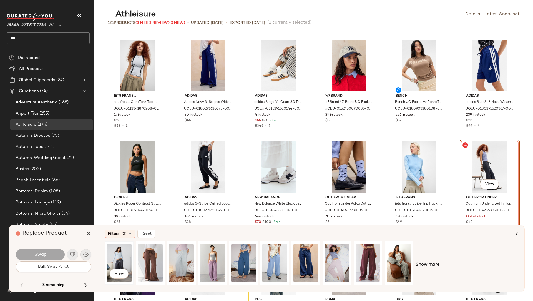
click at [116, 256] on div "View" at bounding box center [119, 262] width 25 height 39
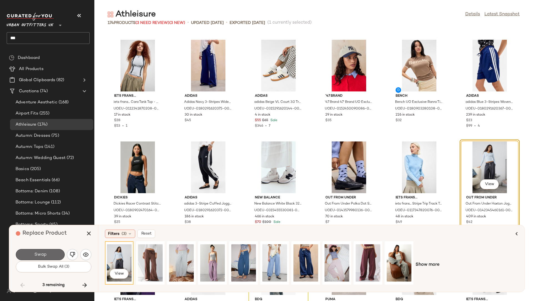
click at [45, 255] on span "Swap" at bounding box center [40, 254] width 12 height 5
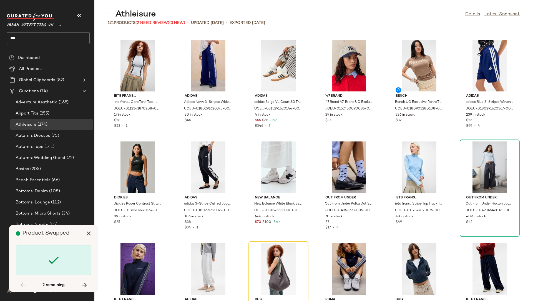
scroll to position [1422, 0]
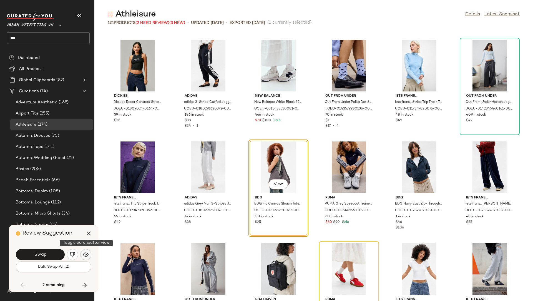
click at [83, 253] on img "button" at bounding box center [86, 254] width 6 height 6
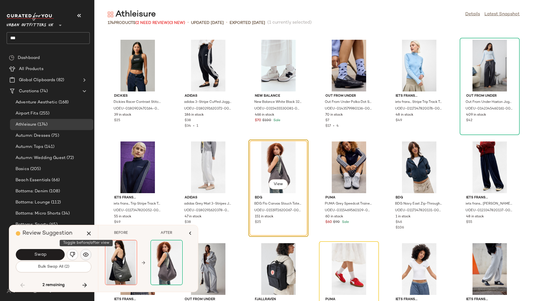
click at [83, 253] on img "button" at bounding box center [86, 254] width 6 height 6
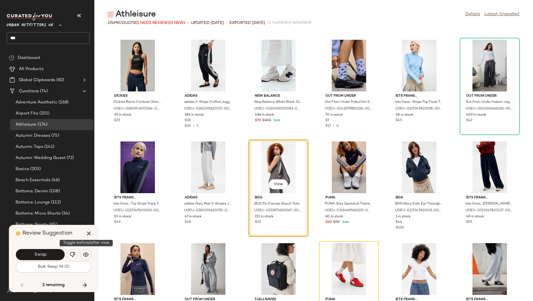
click at [83, 253] on img "button" at bounding box center [86, 254] width 6 height 6
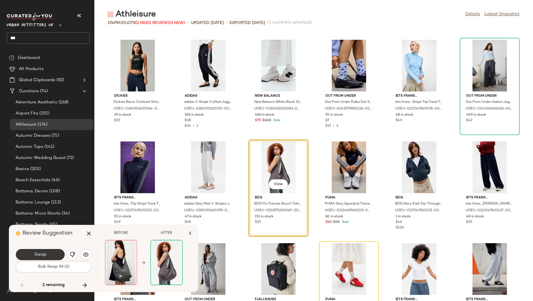
click at [55, 255] on button "Swap" at bounding box center [40, 254] width 49 height 11
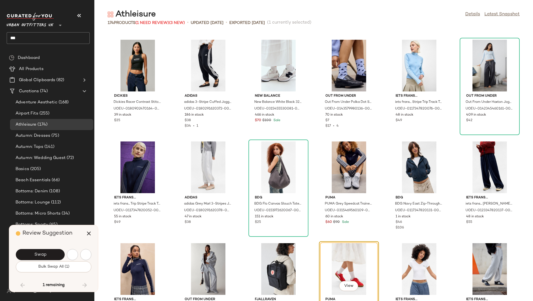
scroll to position [1523, 0]
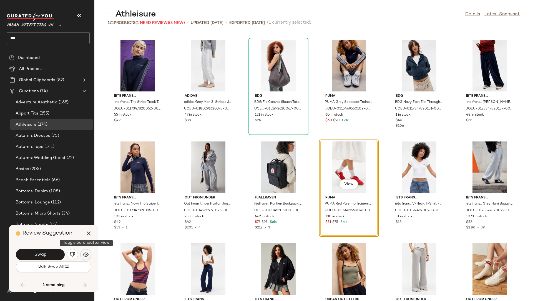
click at [83, 256] on img "button" at bounding box center [86, 254] width 6 height 6
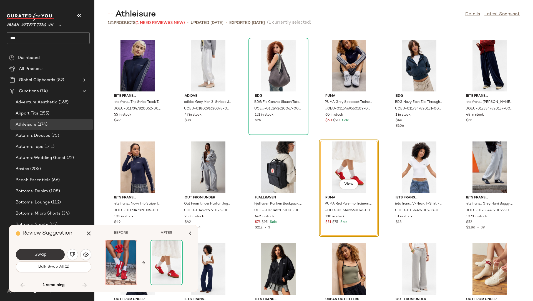
click at [55, 257] on button "Swap" at bounding box center [40, 254] width 49 height 11
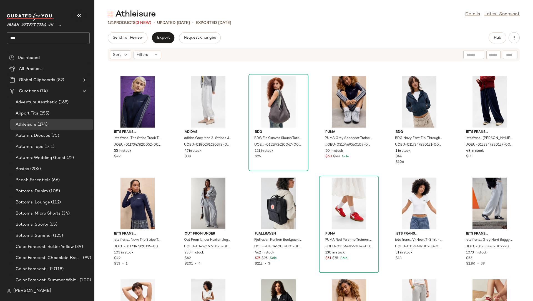
click at [17, 37] on input "***" at bounding box center [48, 38] width 83 height 12
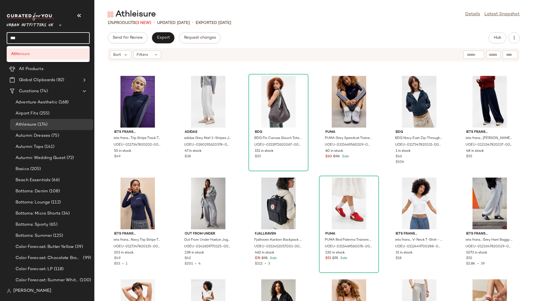
click at [17, 37] on input "***" at bounding box center [48, 38] width 83 height 12
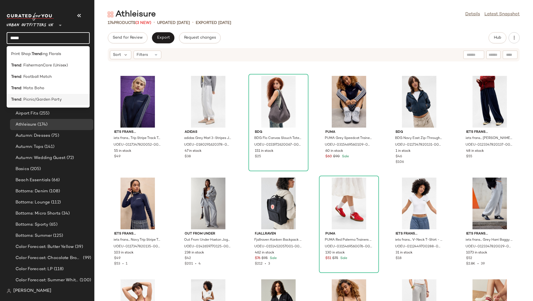
type input "*****"
click at [31, 98] on span ": Picnic/Garden Party" at bounding box center [41, 100] width 40 height 6
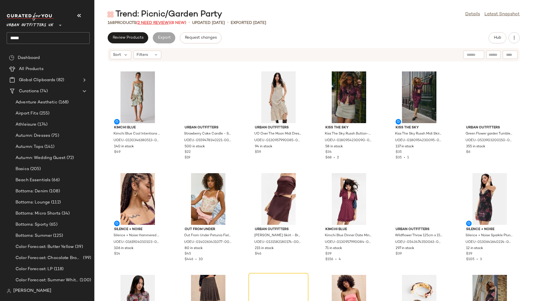
click at [154, 22] on span "(2 Need Review)" at bounding box center [153, 23] width 34 height 4
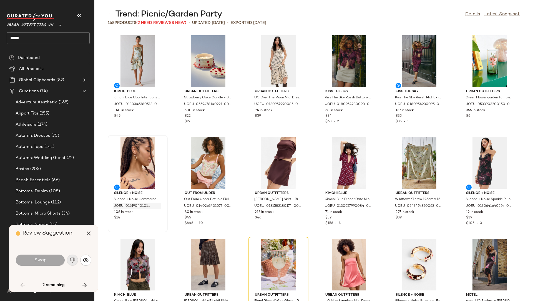
scroll to position [106, 0]
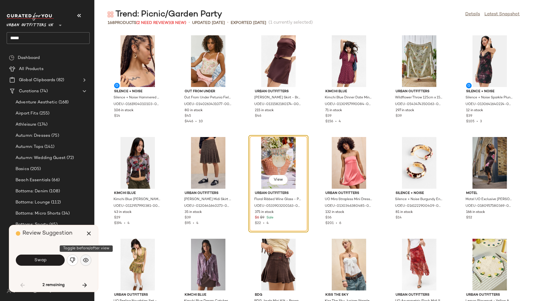
click at [85, 260] on img "button" at bounding box center [86, 260] width 6 height 6
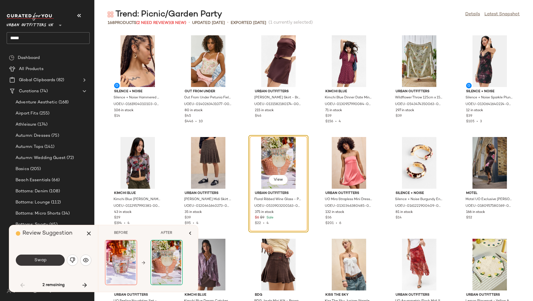
click at [42, 256] on button "Swap" at bounding box center [40, 259] width 49 height 11
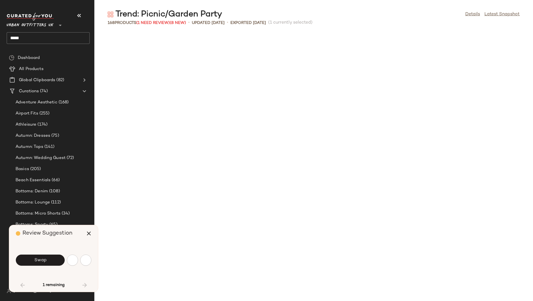
scroll to position [914, 0]
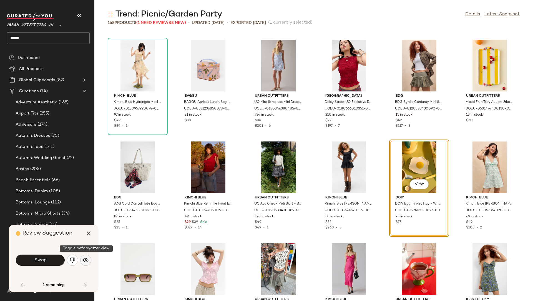
click at [87, 257] on img "button" at bounding box center [86, 260] width 6 height 6
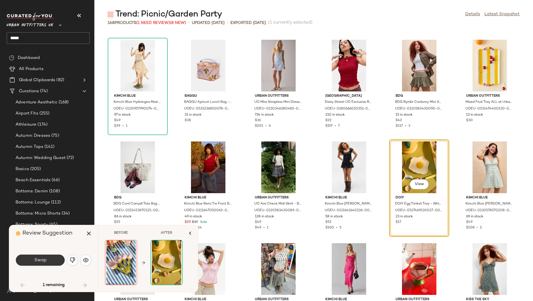
click at [54, 260] on button "Swap" at bounding box center [40, 259] width 49 height 11
